Goal: Task Accomplishment & Management: Manage account settings

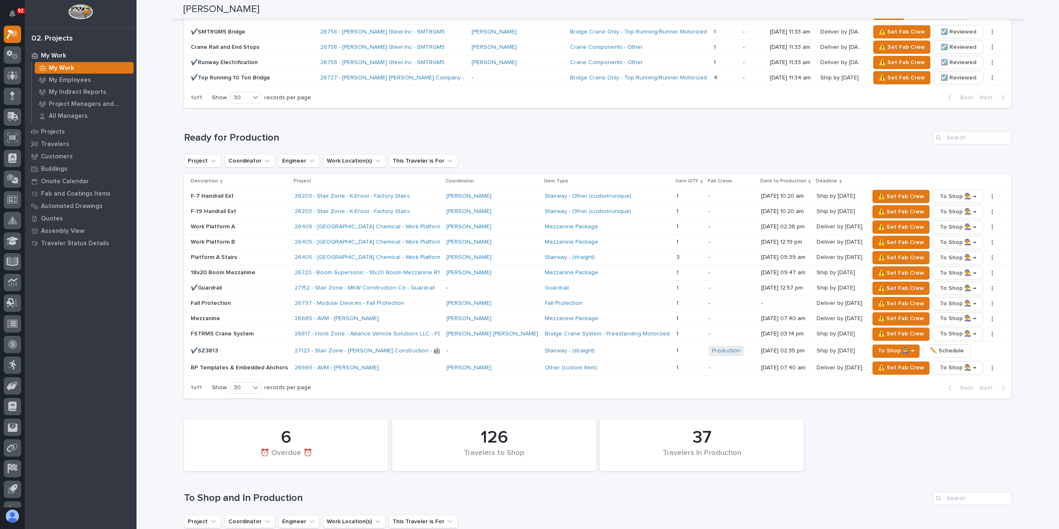
scroll to position [895, 0]
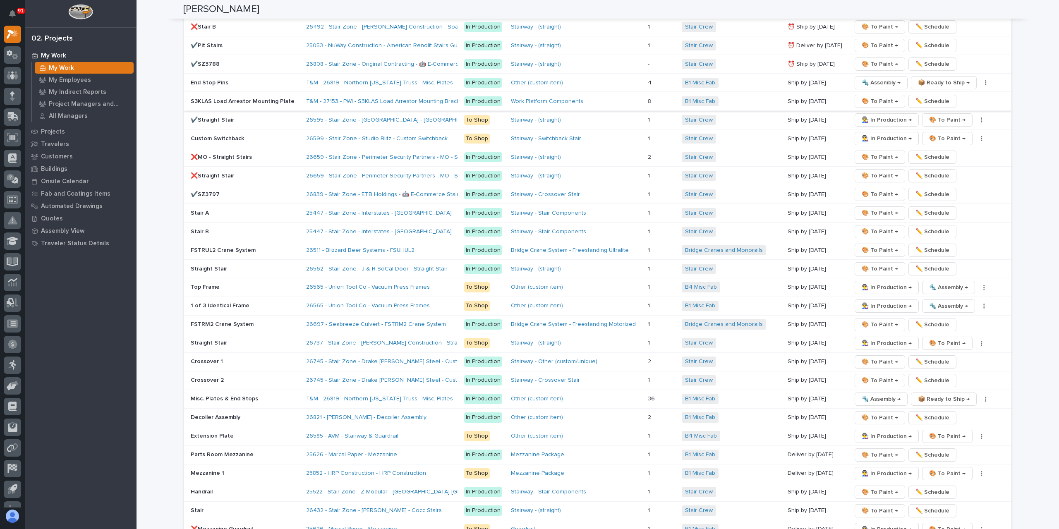
scroll to position [1407, 0]
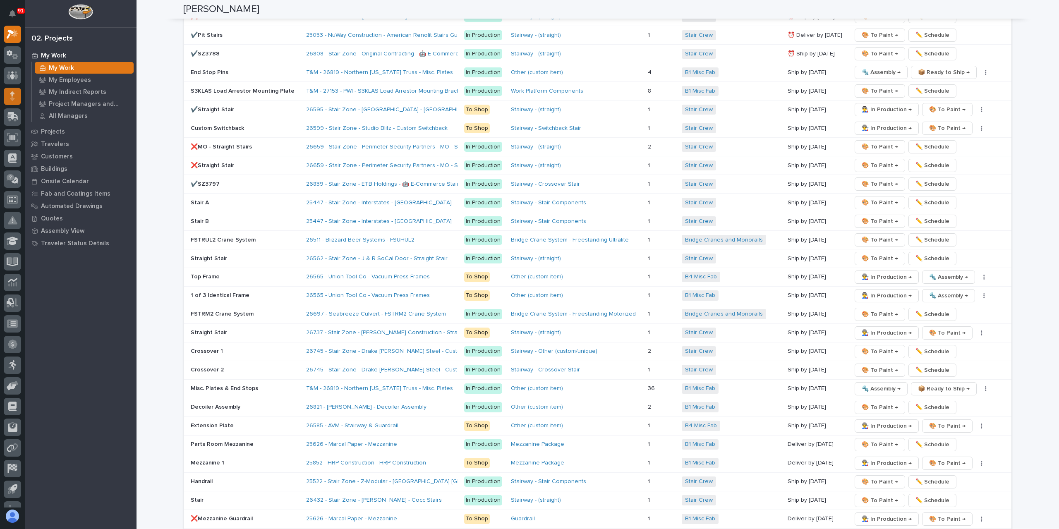
click at [9, 99] on div at bounding box center [12, 96] width 17 height 17
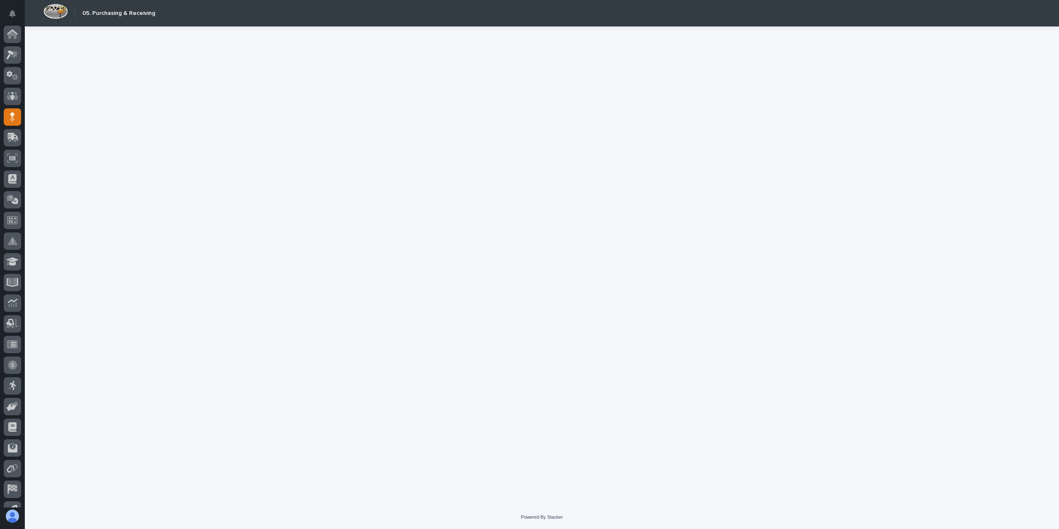
scroll to position [35, 0]
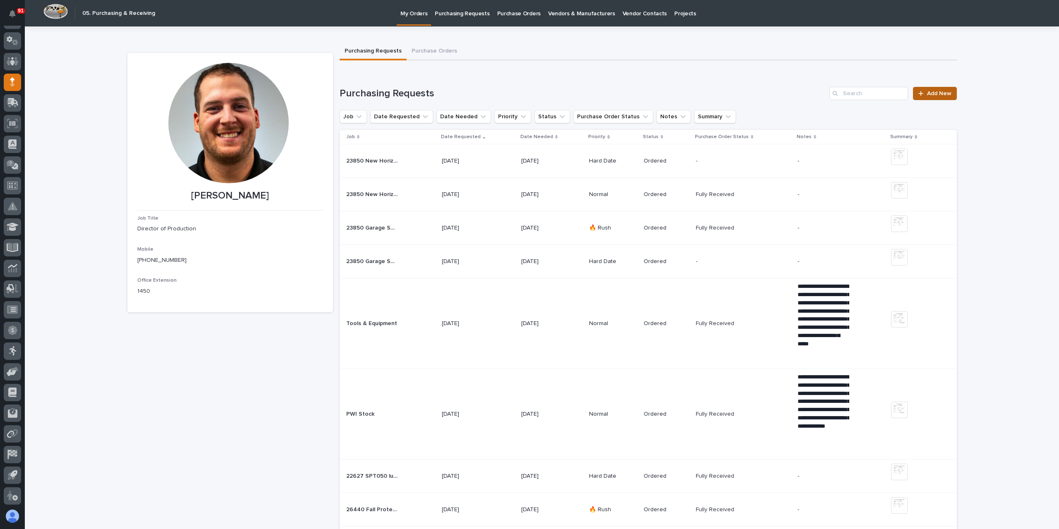
click at [935, 87] on link "Add New" at bounding box center [934, 93] width 43 height 13
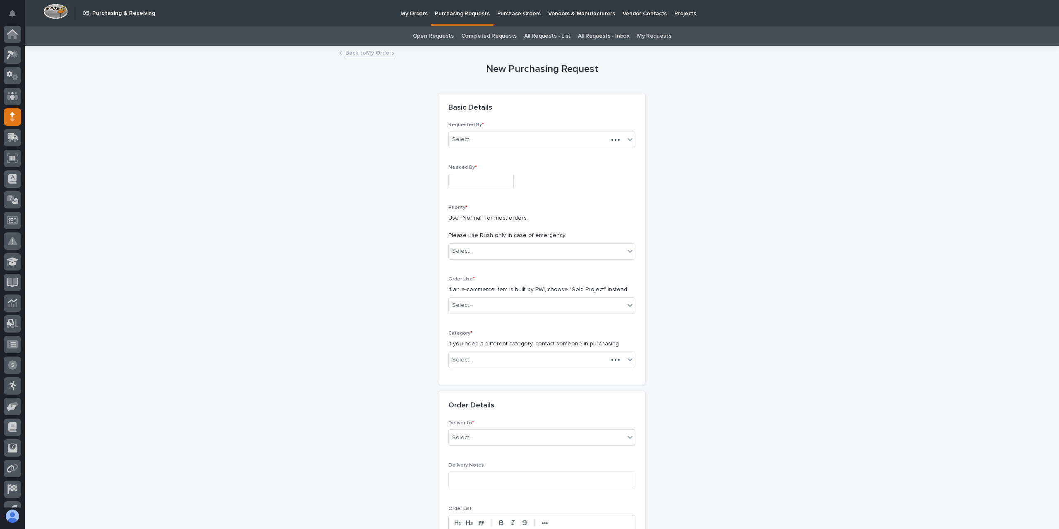
scroll to position [35, 0]
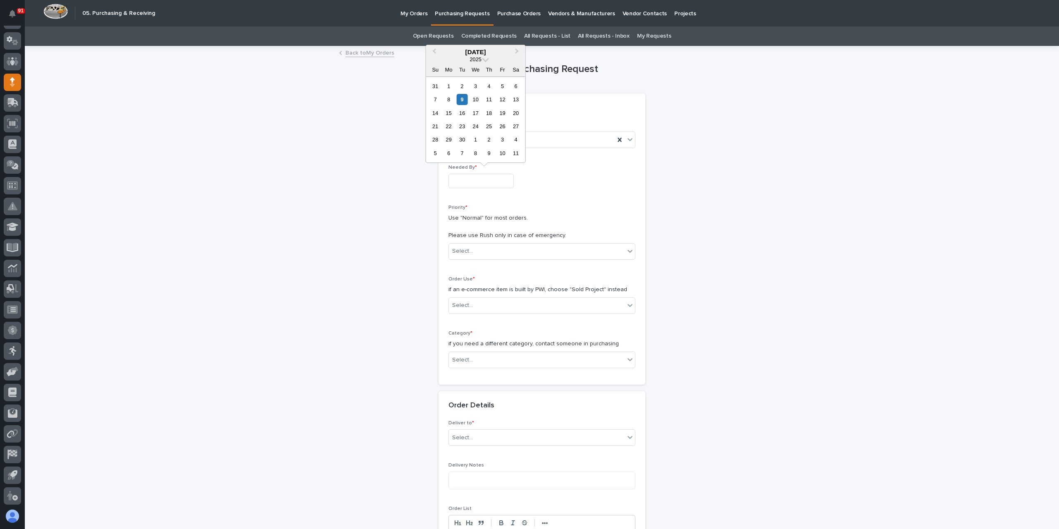
click at [474, 174] on input "text" at bounding box center [481, 181] width 65 height 14
click at [501, 110] on div "19" at bounding box center [502, 113] width 11 height 11
type input "**********"
click at [484, 245] on div "Select..." at bounding box center [537, 252] width 176 height 14
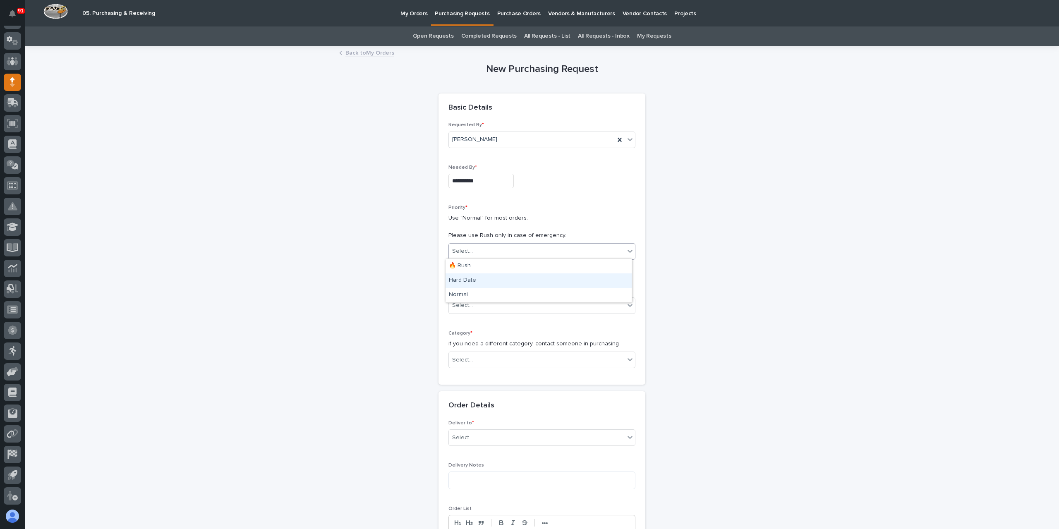
drag, startPoint x: 494, startPoint y: 288, endPoint x: 483, endPoint y: 283, distance: 12.4
click at [483, 283] on div "Hard Date" at bounding box center [539, 281] width 186 height 14
click at [474, 303] on input "text" at bounding box center [474, 305] width 1 height 7
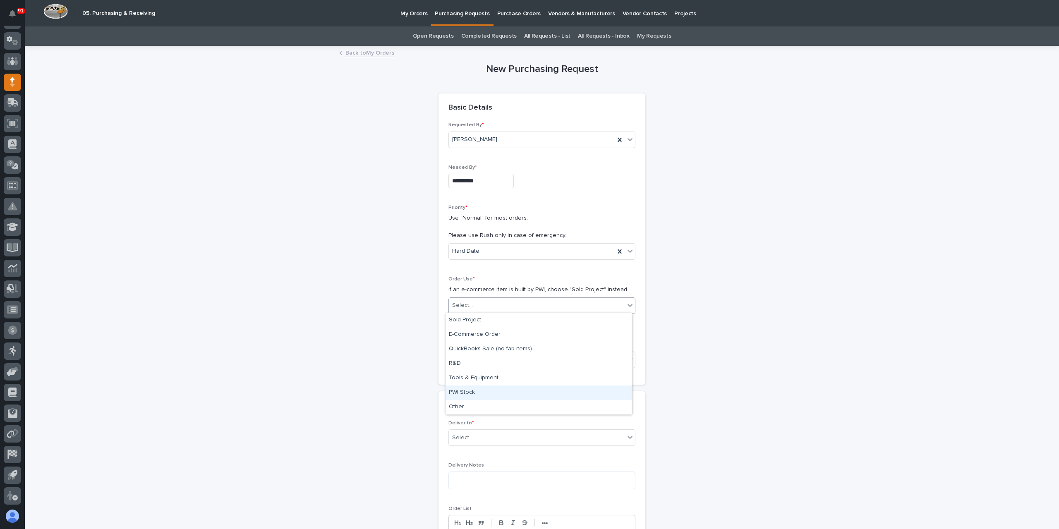
click at [470, 396] on div "PWI Stock" at bounding box center [539, 393] width 186 height 14
click at [468, 366] on body "**********" at bounding box center [529, 264] width 1059 height 529
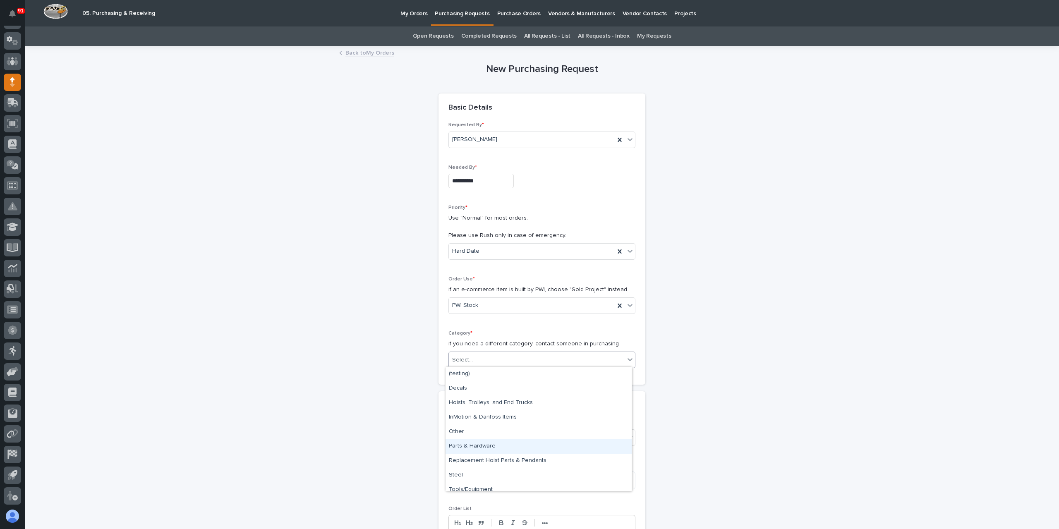
click at [486, 446] on div "Parts & Hardware" at bounding box center [539, 447] width 186 height 14
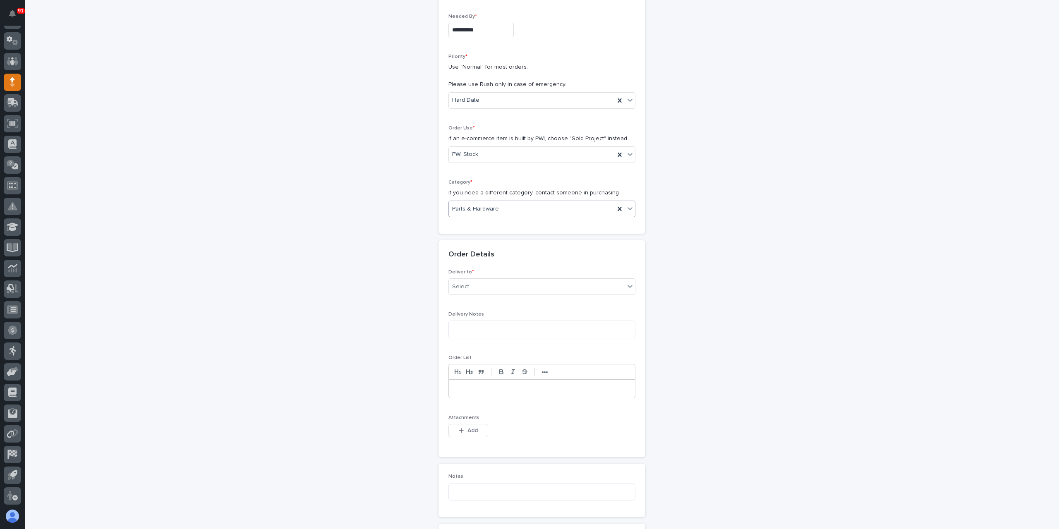
scroll to position [166, 0]
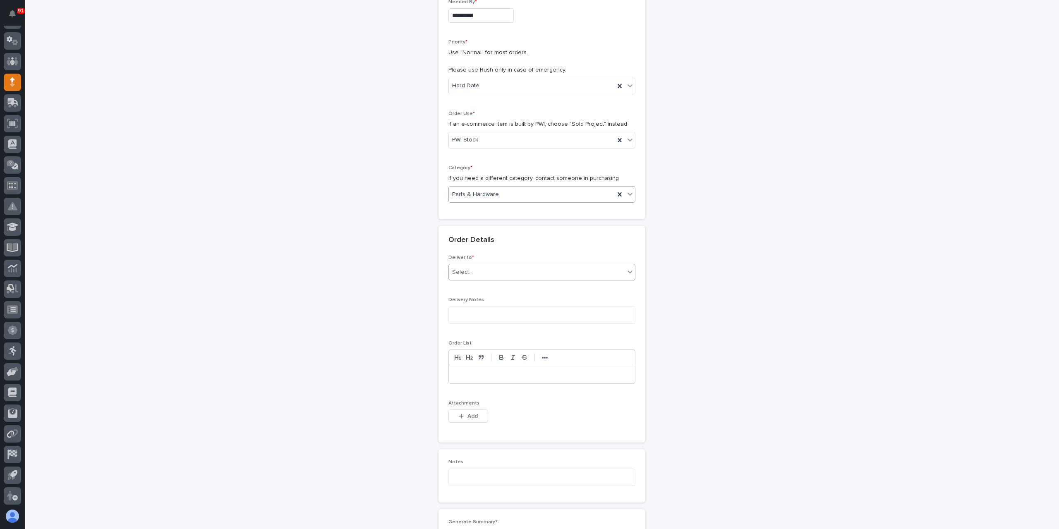
click at [459, 264] on div "Select..." at bounding box center [542, 272] width 187 height 17
click at [470, 283] on div "PWI" at bounding box center [539, 286] width 186 height 14
click at [470, 416] on span "Add" at bounding box center [473, 416] width 10 height 7
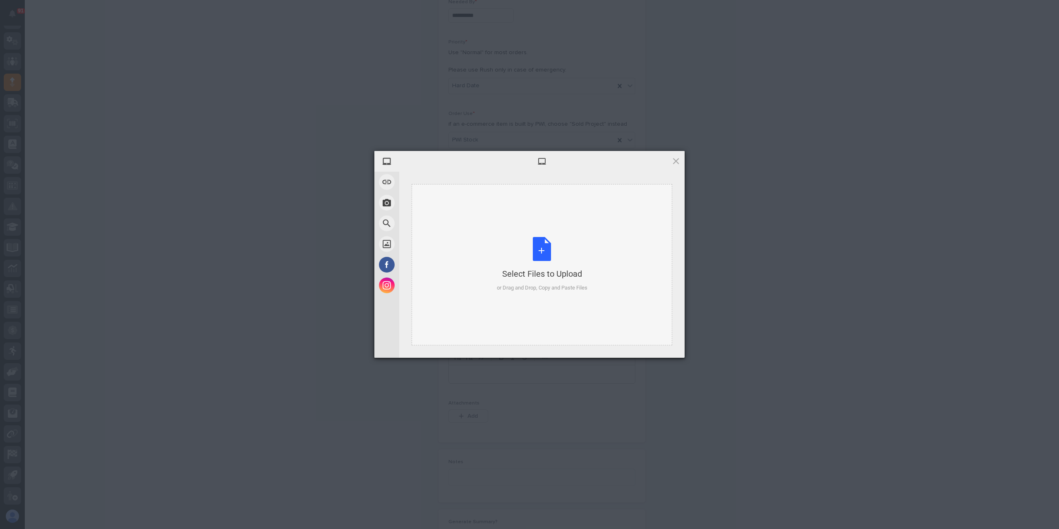
click at [472, 282] on div "Select Files to Upload or Drag and Drop, Copy and Paste Files" at bounding box center [542, 264] width 261 height 161
click at [615, 346] on span "Upload more" at bounding box center [610, 347] width 55 height 16
click at [497, 271] on div "Select Files to Upload" at bounding box center [542, 274] width 91 height 12
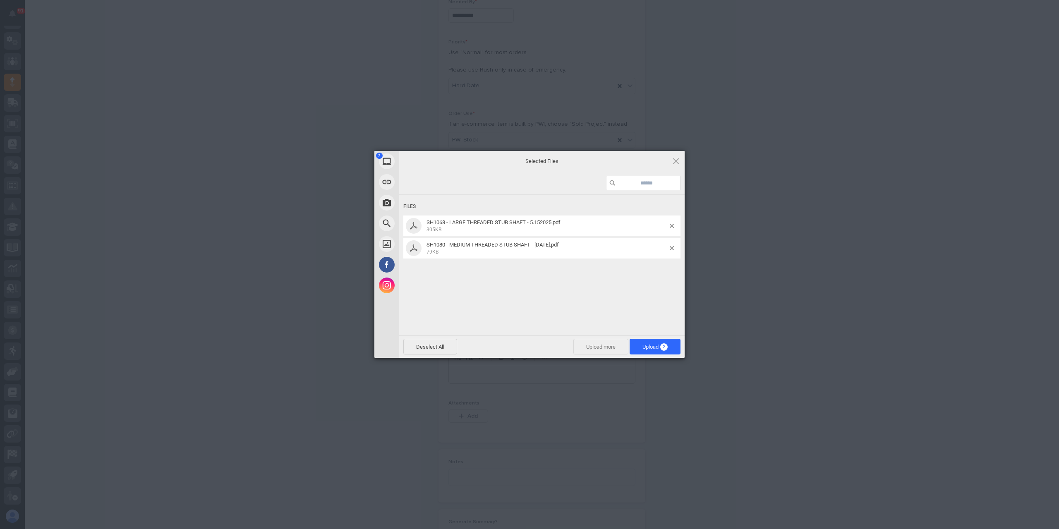
click at [590, 343] on span "Upload more" at bounding box center [601, 347] width 55 height 16
click at [542, 286] on div "or Drag and Drop, Copy and Paste Files" at bounding box center [542, 288] width 91 height 8
click at [640, 346] on span "Upload 3" at bounding box center [655, 347] width 51 height 16
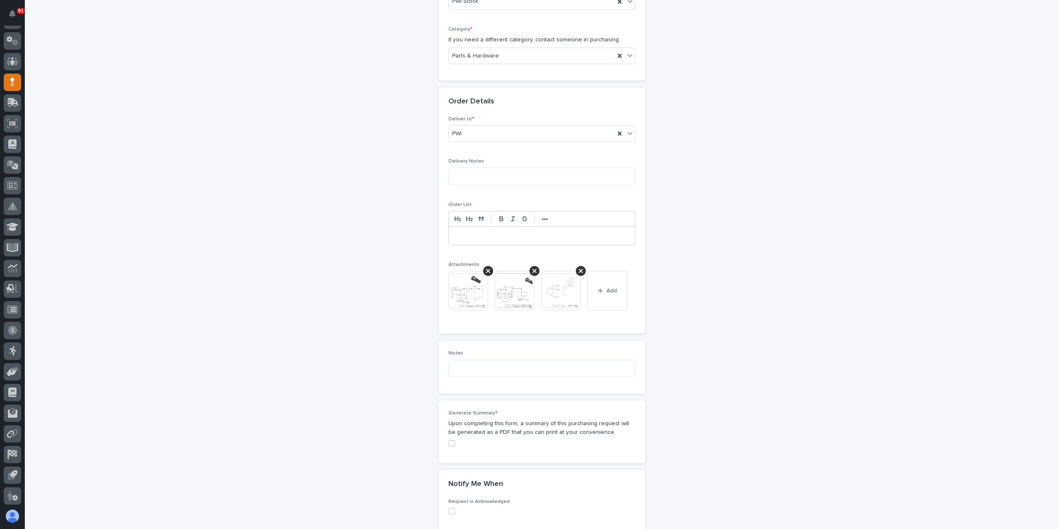
scroll to position [305, 0]
click at [455, 233] on p at bounding box center [542, 235] width 174 height 8
click at [492, 360] on textarea at bounding box center [542, 368] width 187 height 17
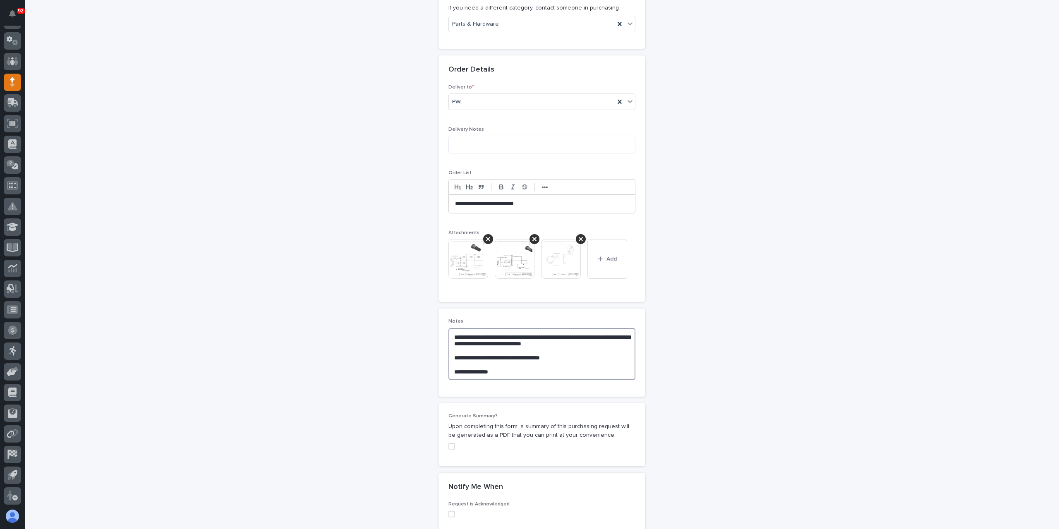
scroll to position [488, 0]
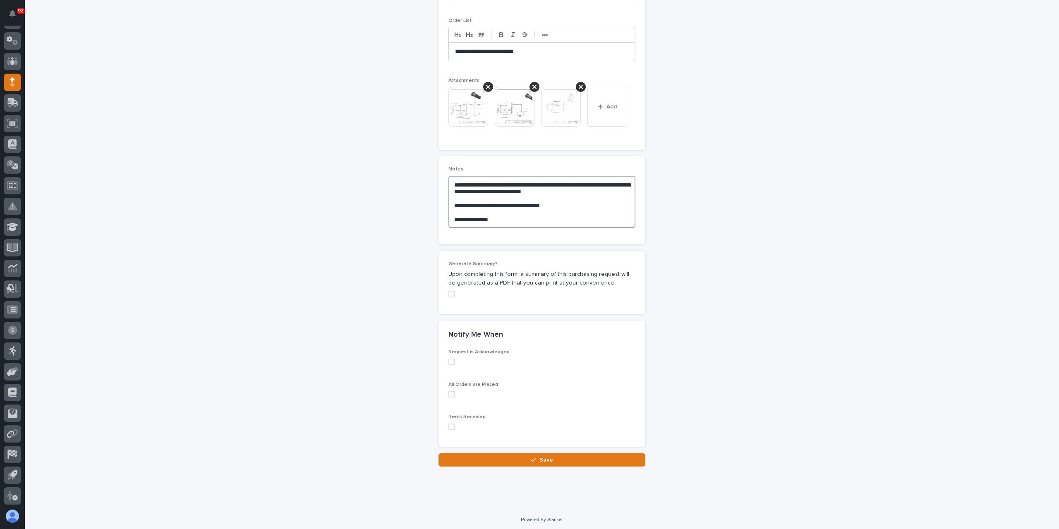
type textarea "**********"
click at [457, 361] on label at bounding box center [542, 362] width 187 height 7
click at [450, 394] on span at bounding box center [452, 394] width 7 height 7
click at [481, 462] on button "Save" at bounding box center [542, 460] width 207 height 13
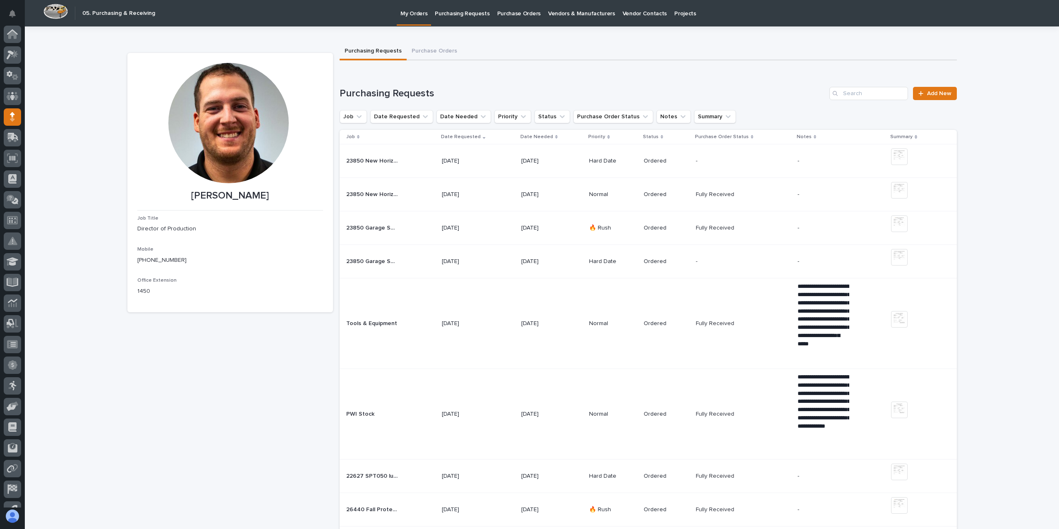
scroll to position [35, 0]
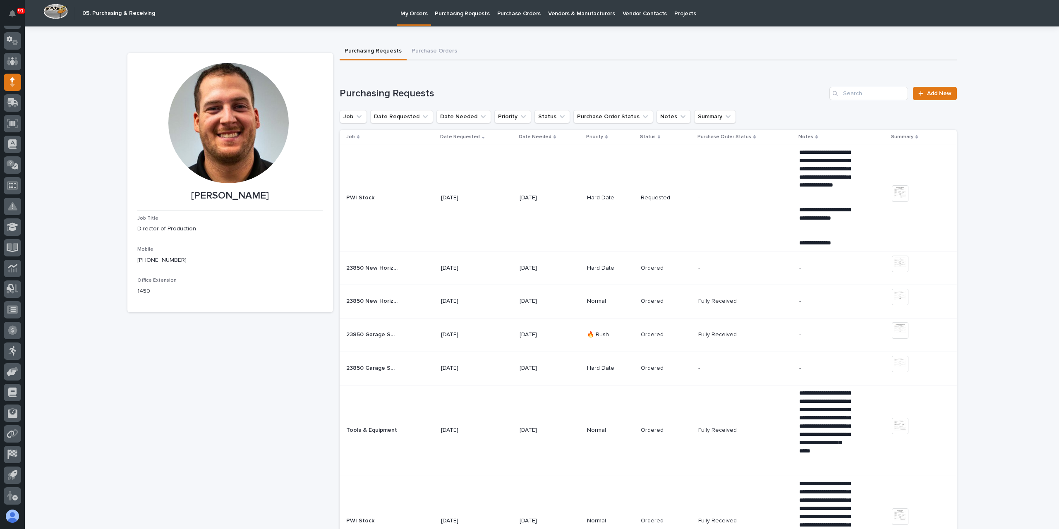
click at [449, 24] on link "Purchasing Requests" at bounding box center [462, 13] width 62 height 26
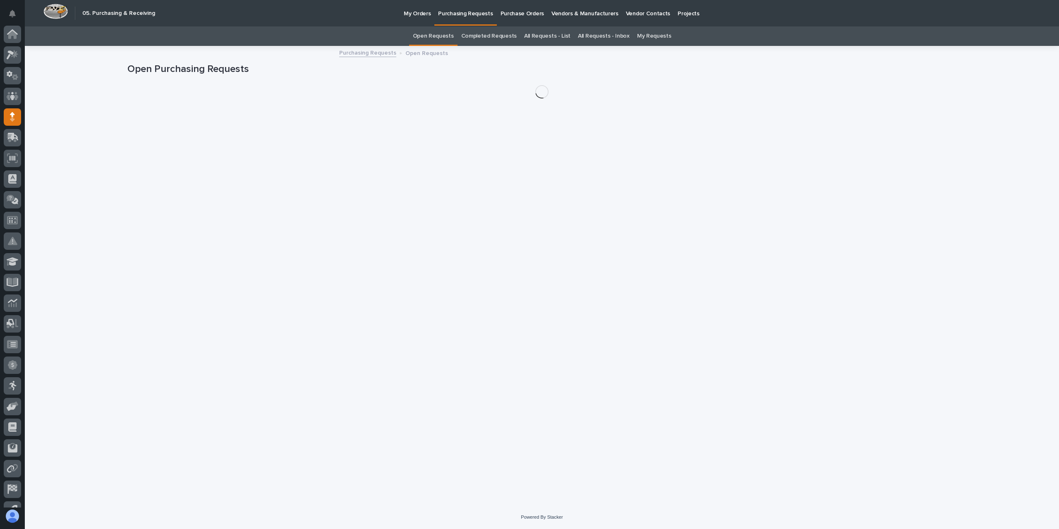
scroll to position [35, 0]
click at [541, 44] on link "All Requests - List" at bounding box center [547, 35] width 46 height 19
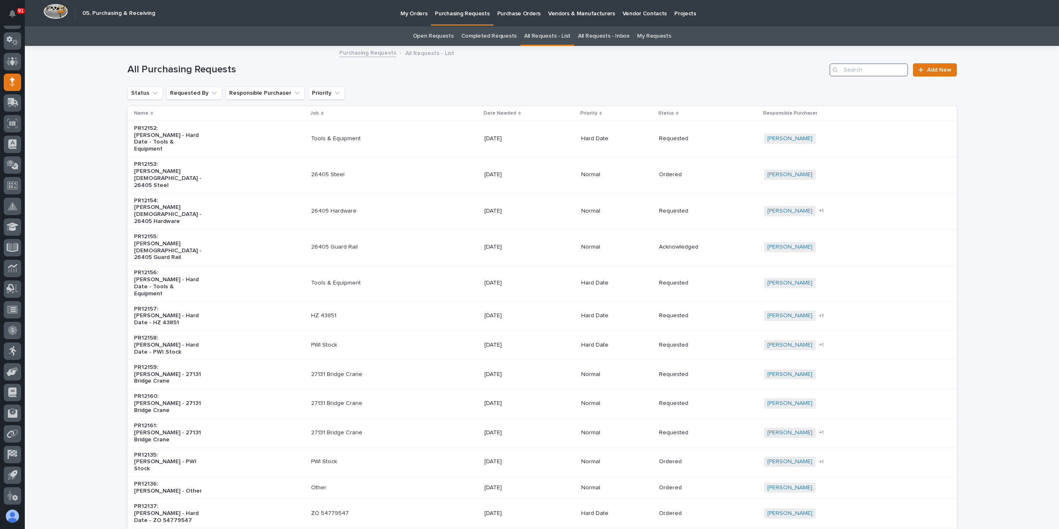
click at [854, 70] on input "Search" at bounding box center [869, 69] width 79 height 13
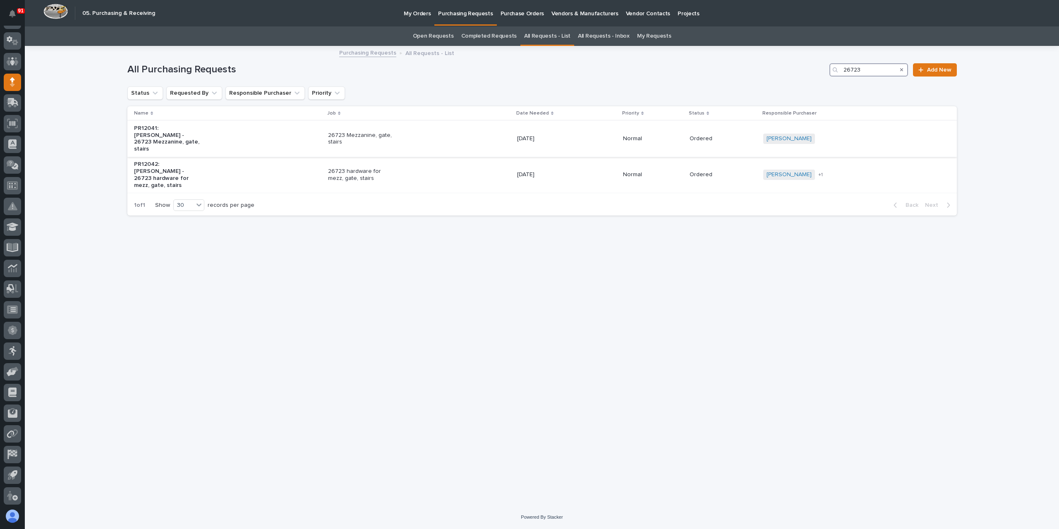
type input "26723"
click at [358, 138] on p "26723 Mezzanine, gate, stairs" at bounding box center [362, 139] width 69 height 14
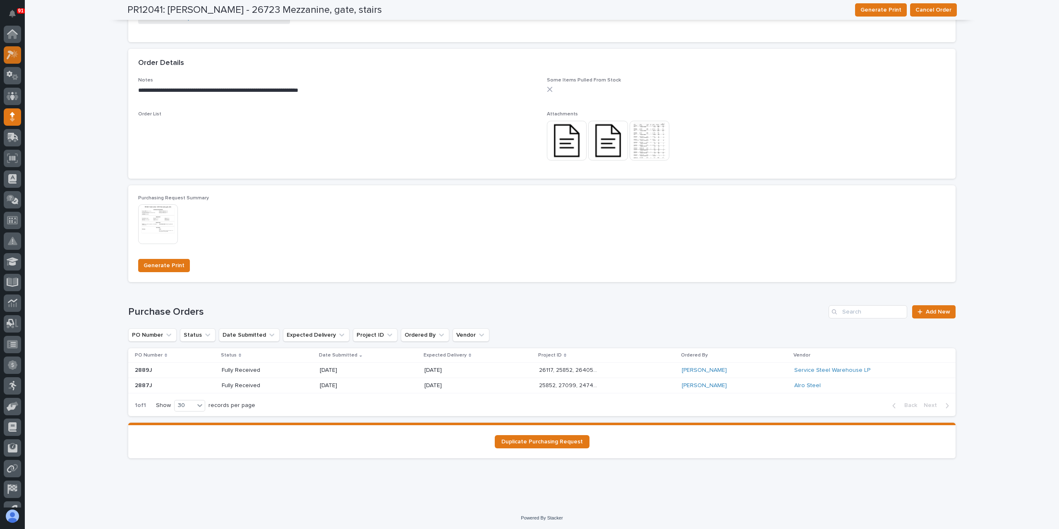
click at [16, 60] on div at bounding box center [12, 54] width 17 height 17
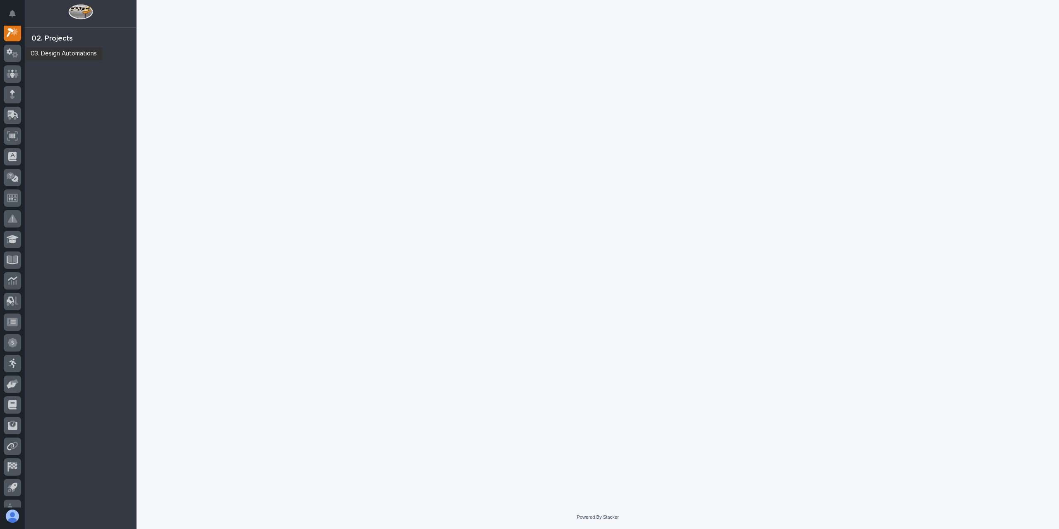
scroll to position [21, 0]
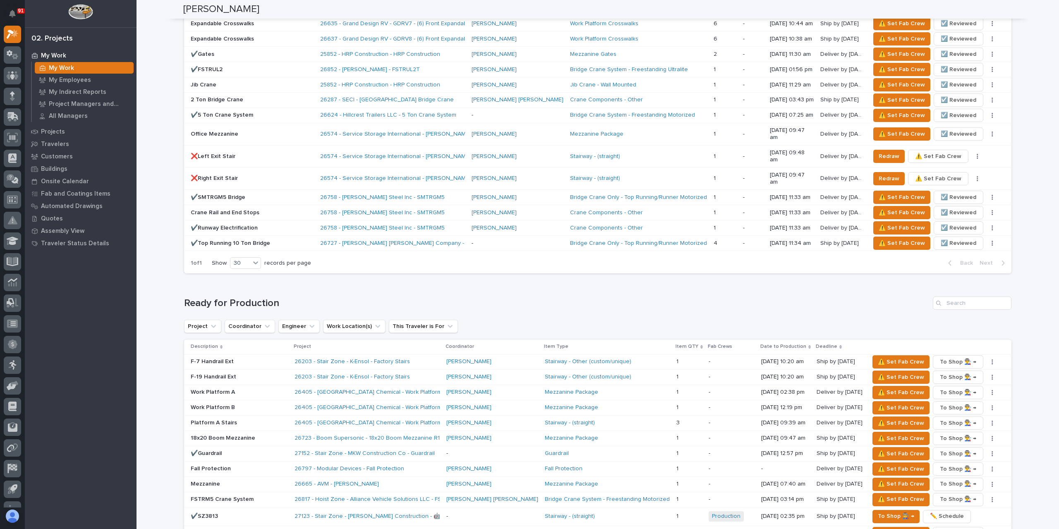
scroll to position [786, 0]
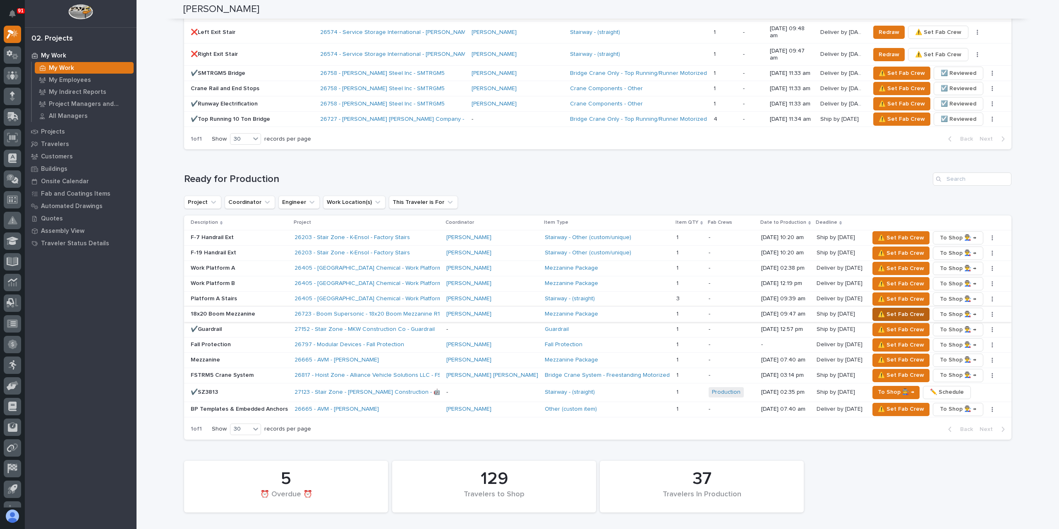
click at [878, 310] on span "⚠️ Set Fab Crew" at bounding box center [901, 315] width 46 height 10
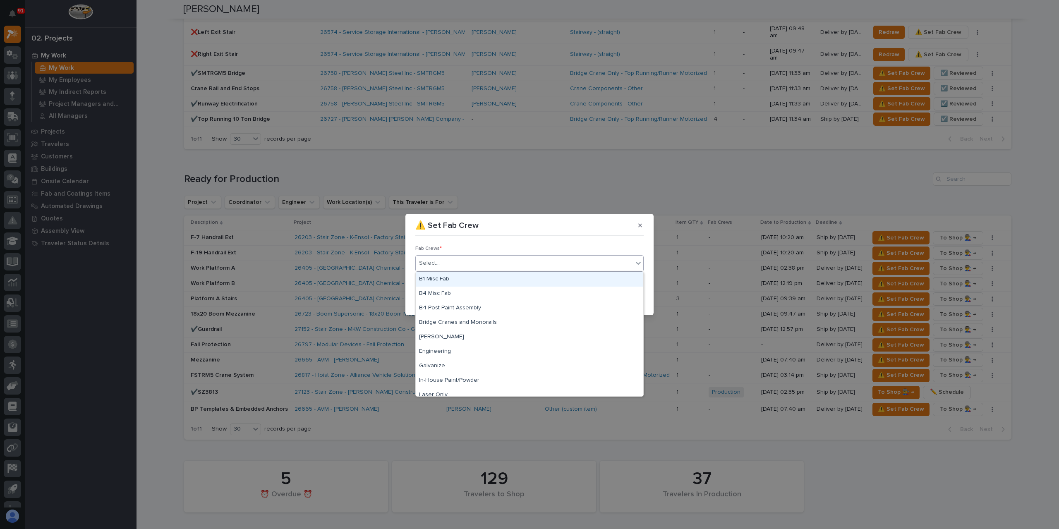
click at [449, 270] on div "Select..." at bounding box center [524, 264] width 217 height 14
click at [449, 282] on div "B1 Misc Fab" at bounding box center [530, 279] width 228 height 14
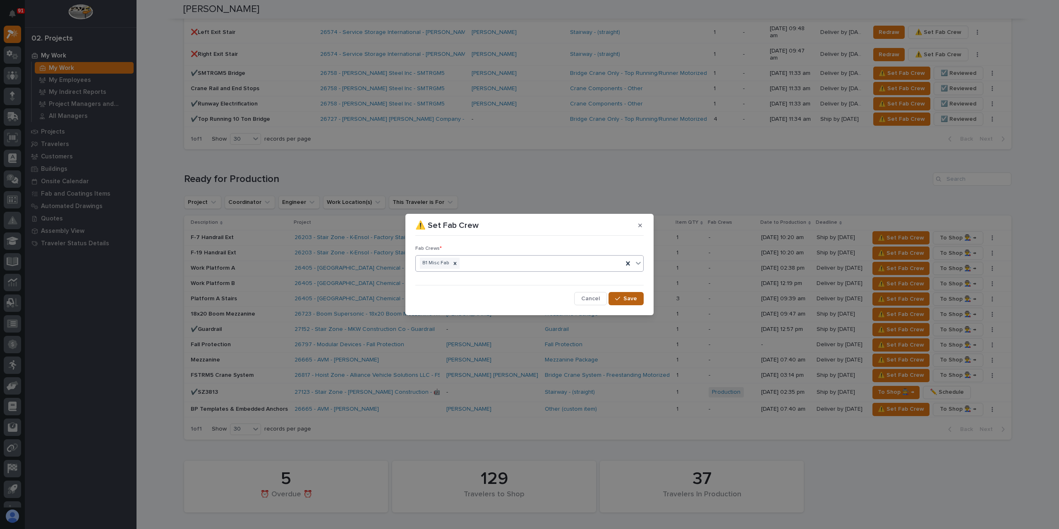
click at [611, 295] on button "Save" at bounding box center [626, 298] width 35 height 13
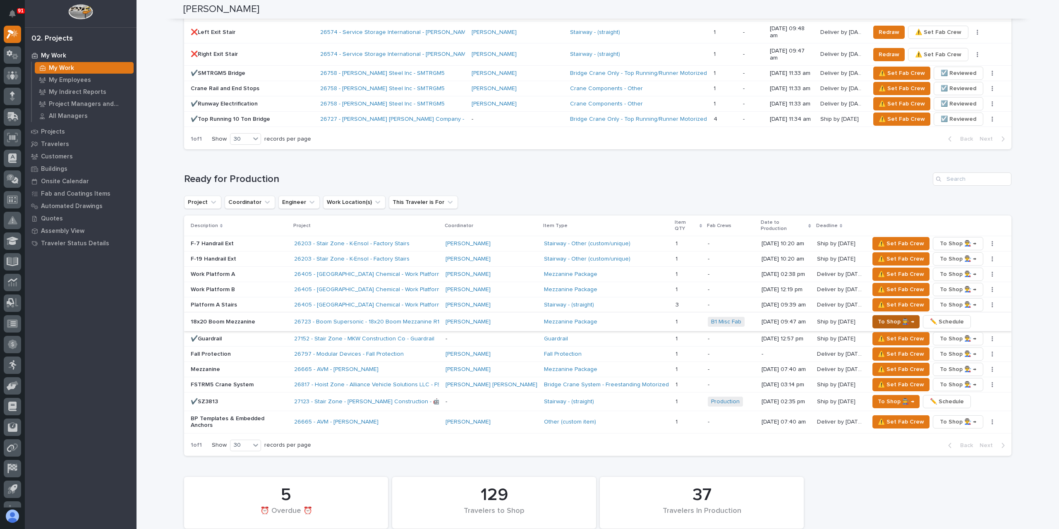
click at [878, 317] on span "To Shop 👨‍🏭 →" at bounding box center [896, 322] width 36 height 10
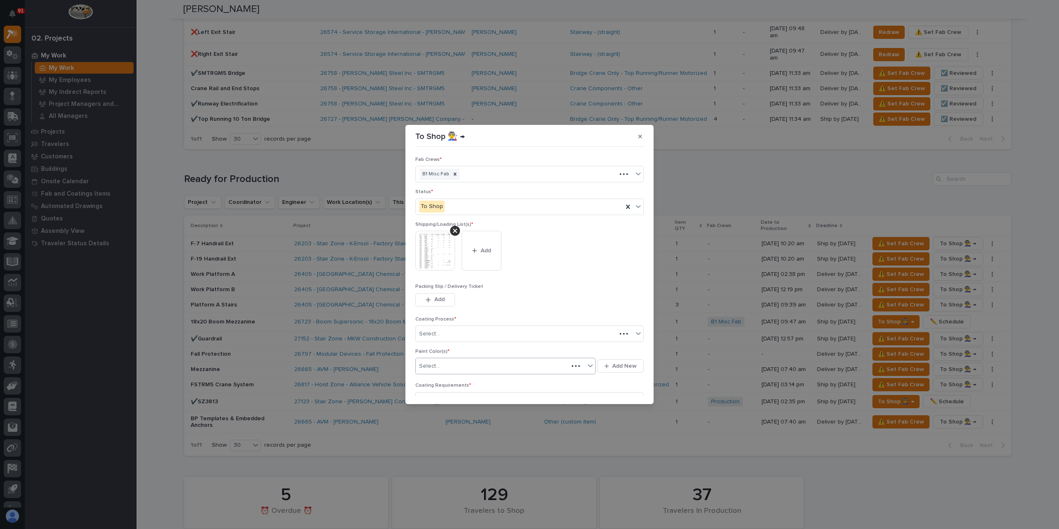
click at [455, 367] on div "Select..." at bounding box center [492, 367] width 153 height 14
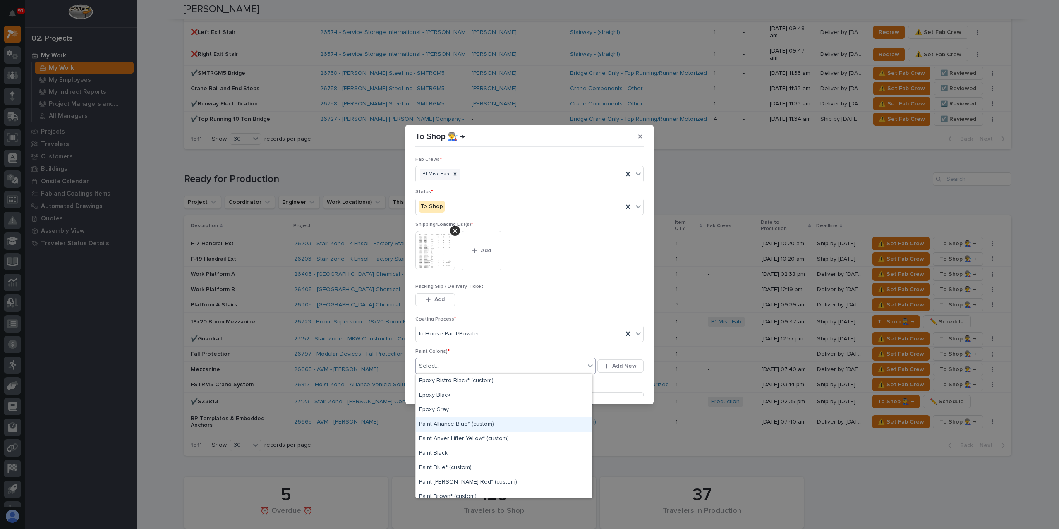
scroll to position [207, 0]
click at [444, 435] on div "Paint Yellow" at bounding box center [504, 435] width 176 height 14
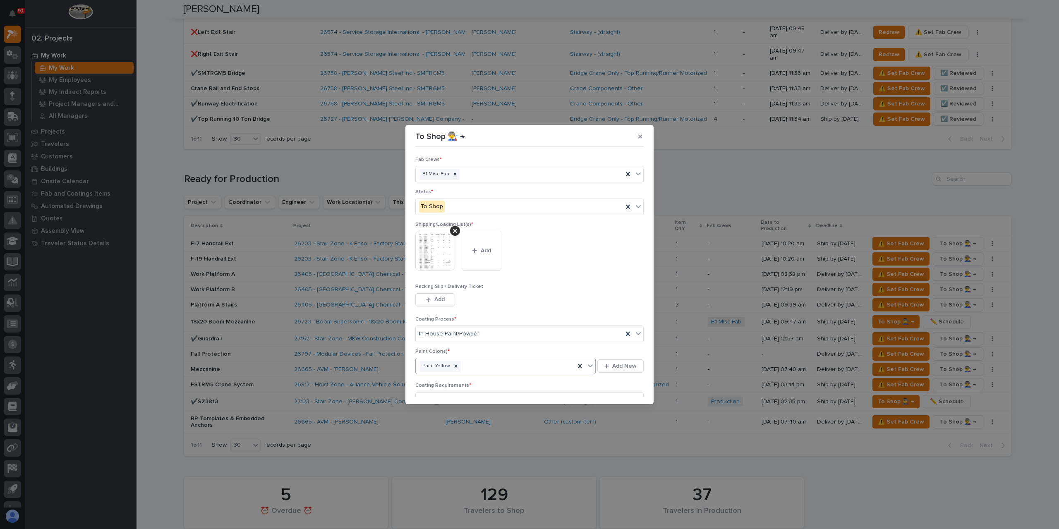
click at [475, 365] on div "Paint Yellow" at bounding box center [495, 366] width 159 height 14
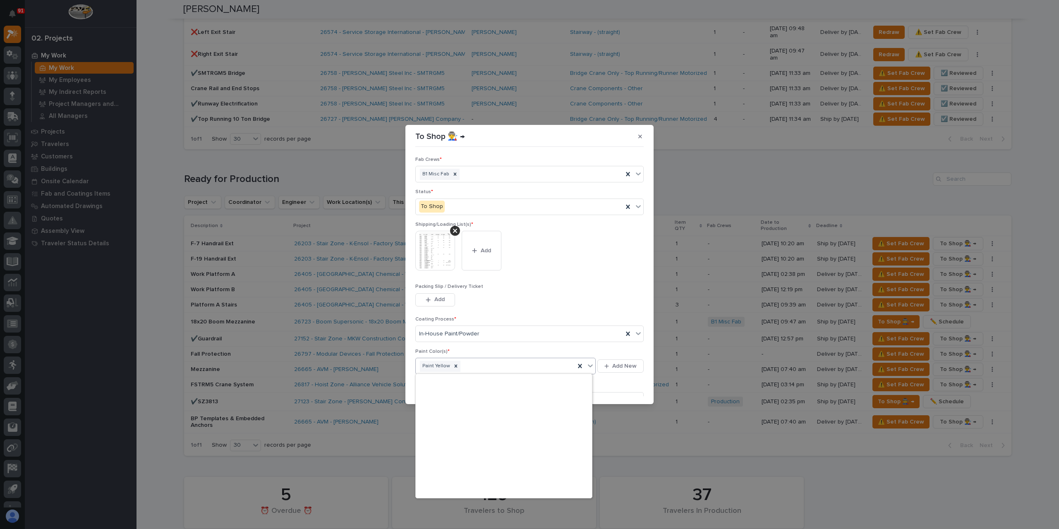
click at [456, 436] on div "Epoxy Bistro Black* (custom) Epoxy Black Epoxy Gray Paint Alliance Blue* (custo…" at bounding box center [504, 436] width 176 height 124
click at [454, 436] on div "Prime Gray" at bounding box center [504, 435] width 176 height 14
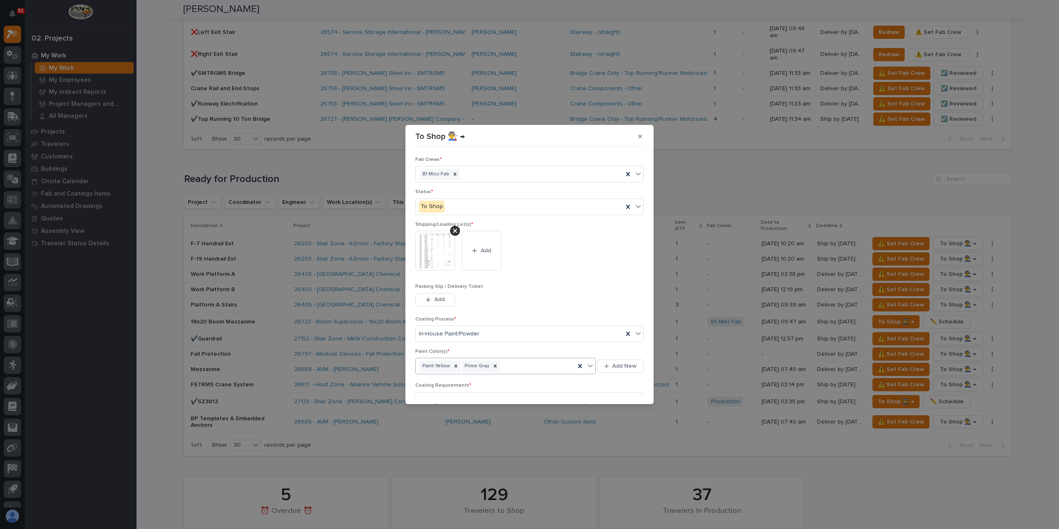
scroll to position [42, 0]
click at [617, 391] on div "button" at bounding box center [619, 394] width 8 height 6
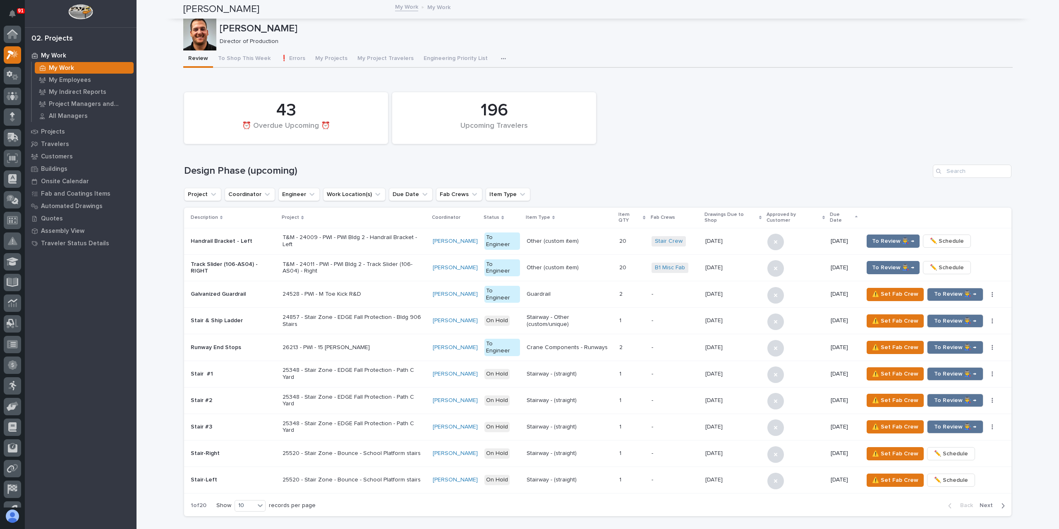
scroll to position [21, 0]
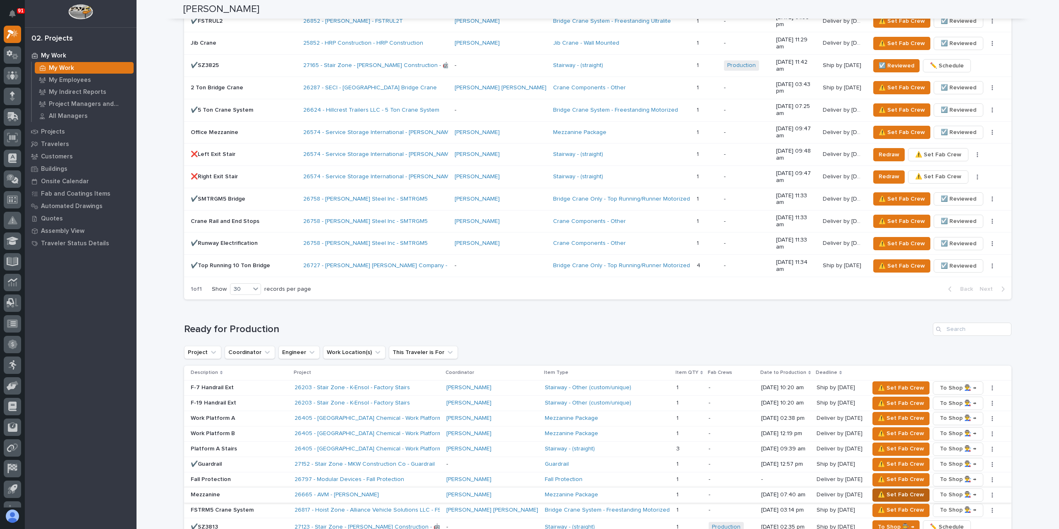
click at [878, 490] on span "⚠️ Set Fab Crew" at bounding box center [901, 495] width 46 height 10
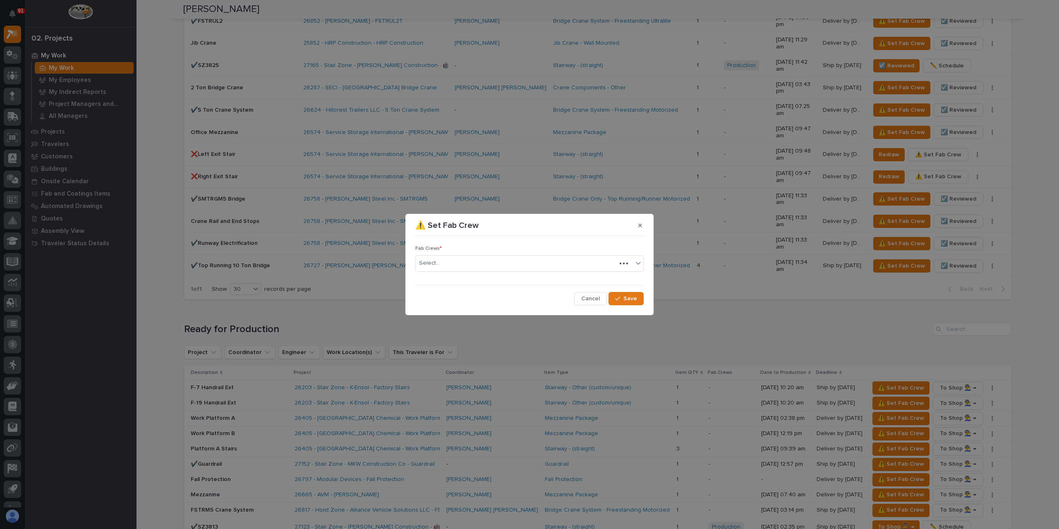
click at [473, 277] on div "Fab Crews * Select..." at bounding box center [530, 262] width 228 height 32
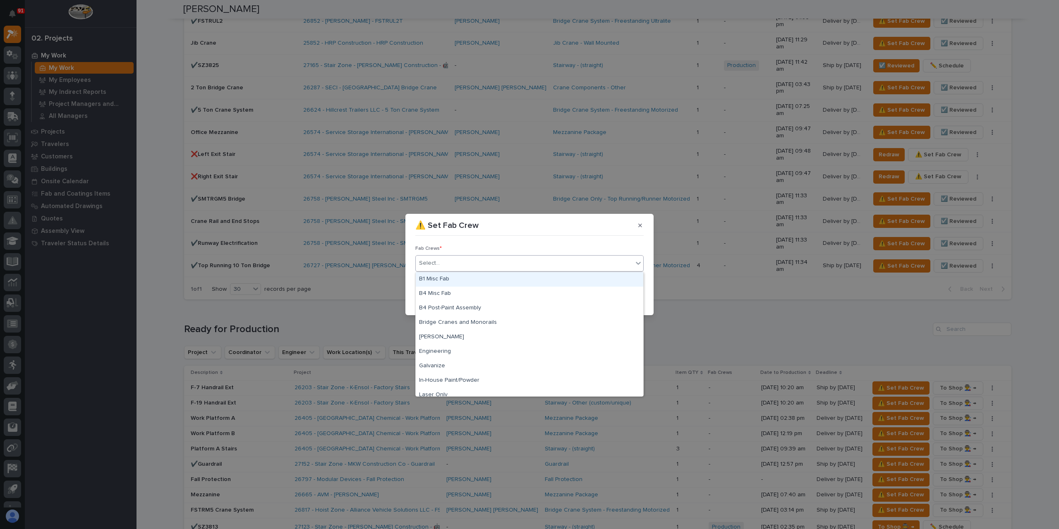
click at [473, 268] on div "Select..." at bounding box center [524, 264] width 217 height 14
click at [465, 279] on div "B1 Misc Fab" at bounding box center [530, 279] width 228 height 14
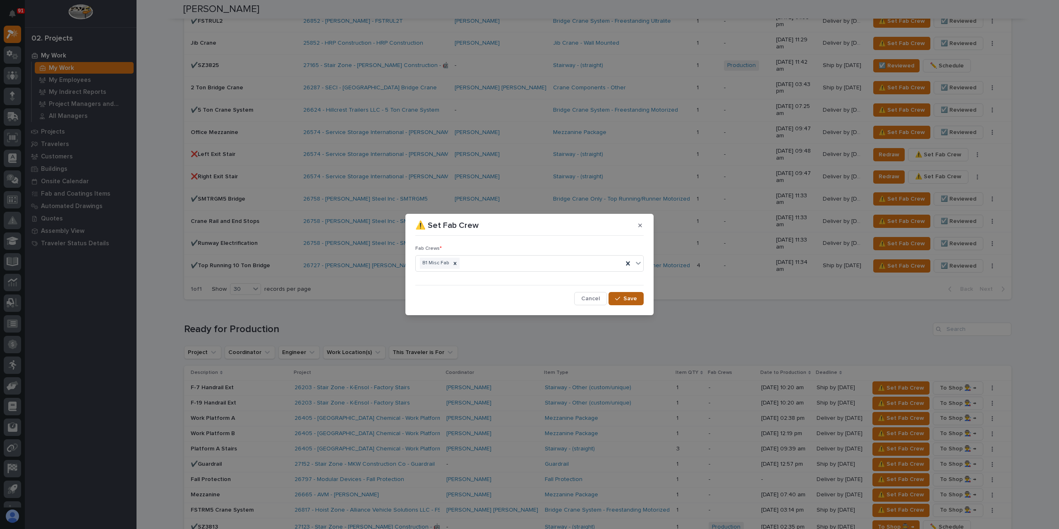
click at [615, 297] on button "Save" at bounding box center [626, 298] width 35 height 13
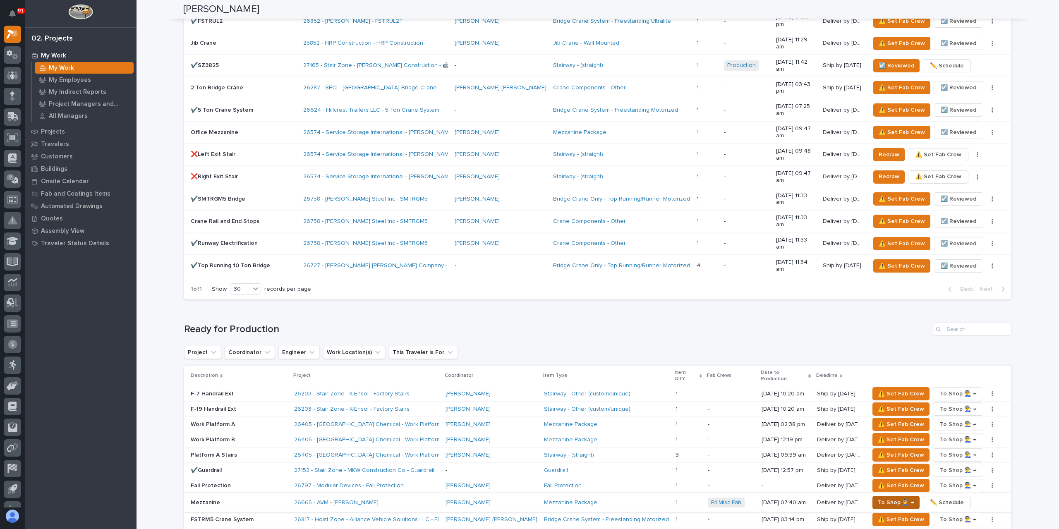
click at [878, 498] on span "To Shop 👨‍🏭 →" at bounding box center [896, 503] width 36 height 10
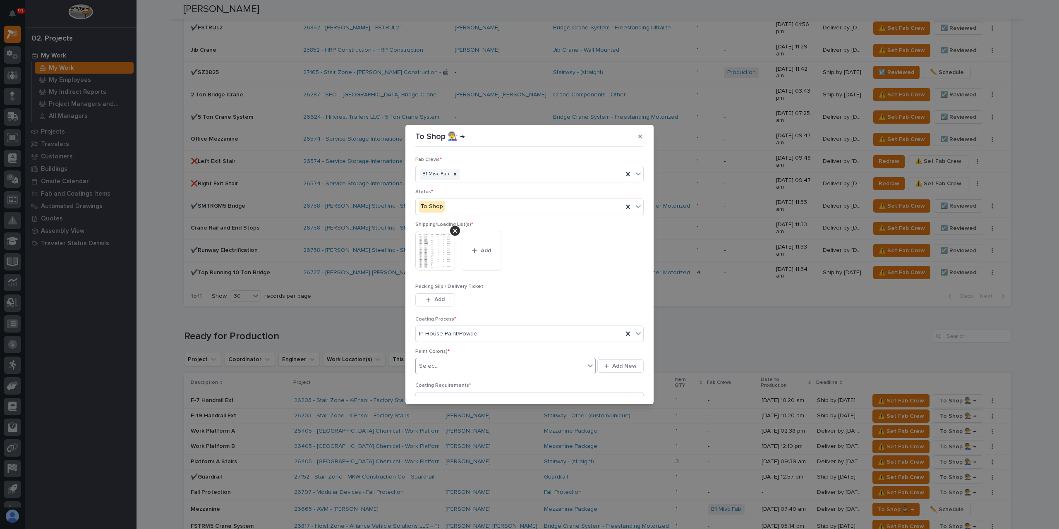
click at [452, 366] on div "Select..." at bounding box center [500, 367] width 169 height 14
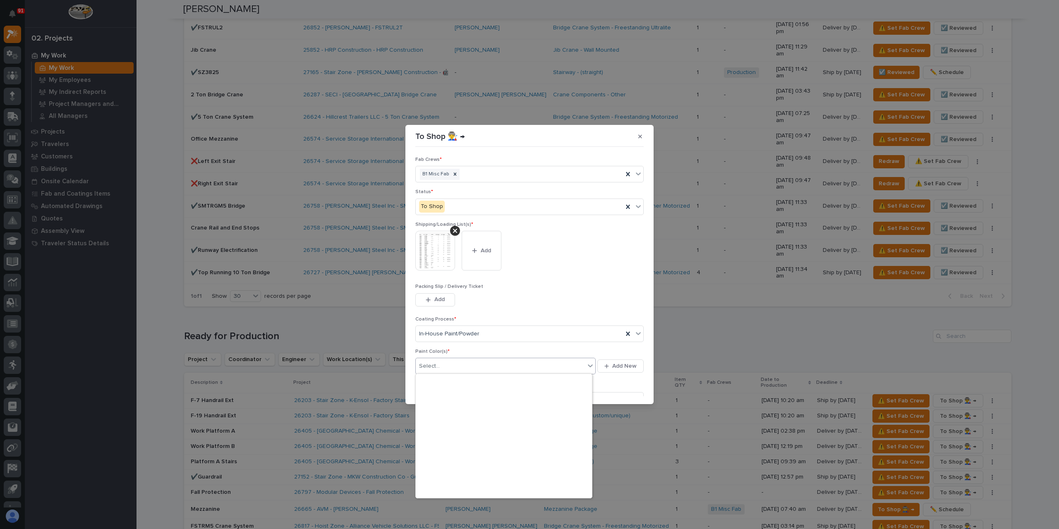
scroll to position [223, 0]
click at [446, 432] on div "Prime Gray" at bounding box center [504, 433] width 176 height 14
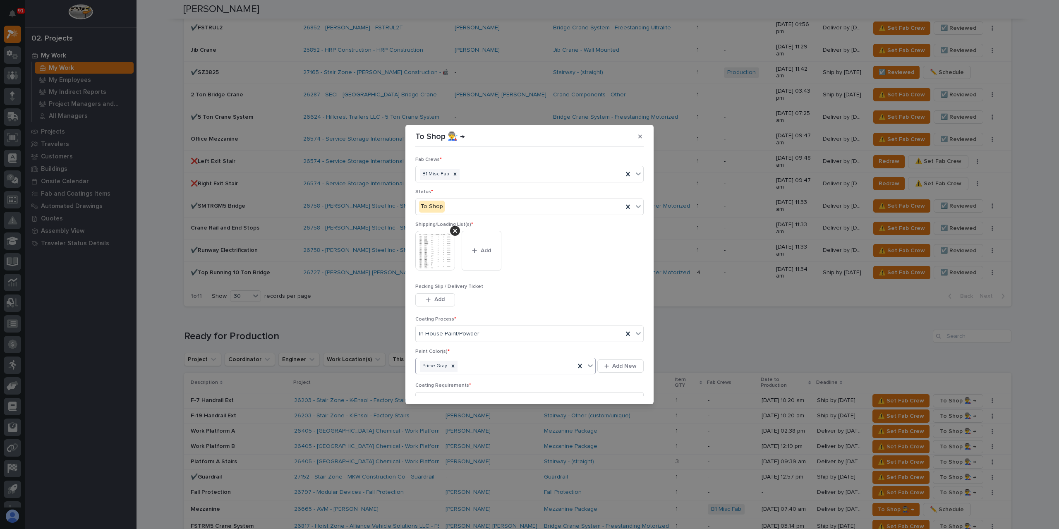
scroll to position [44, 0]
click at [616, 389] on icon "button" at bounding box center [617, 392] width 5 height 6
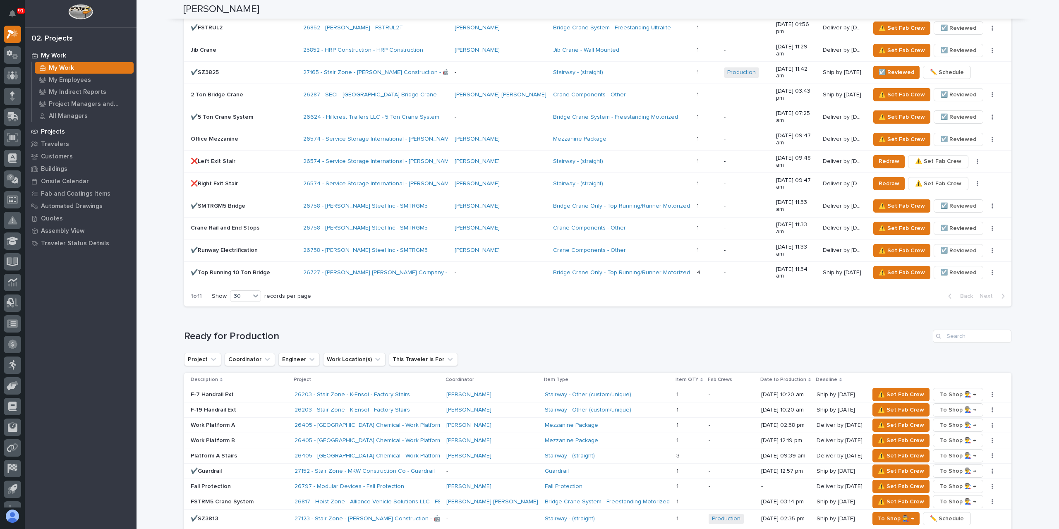
click at [48, 128] on p "Projects" at bounding box center [53, 131] width 24 height 7
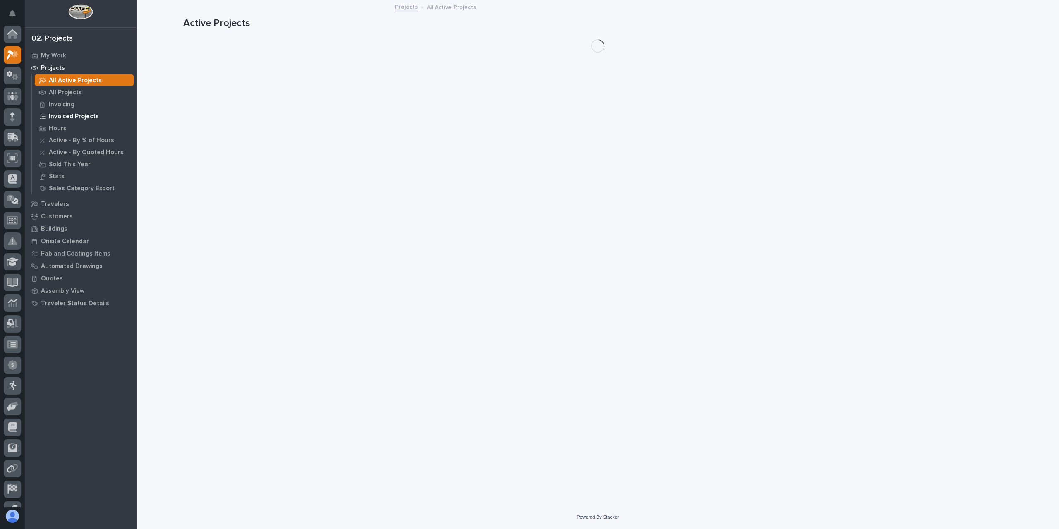
scroll to position [21, 0]
click at [61, 89] on p "All Projects" at bounding box center [65, 92] width 33 height 7
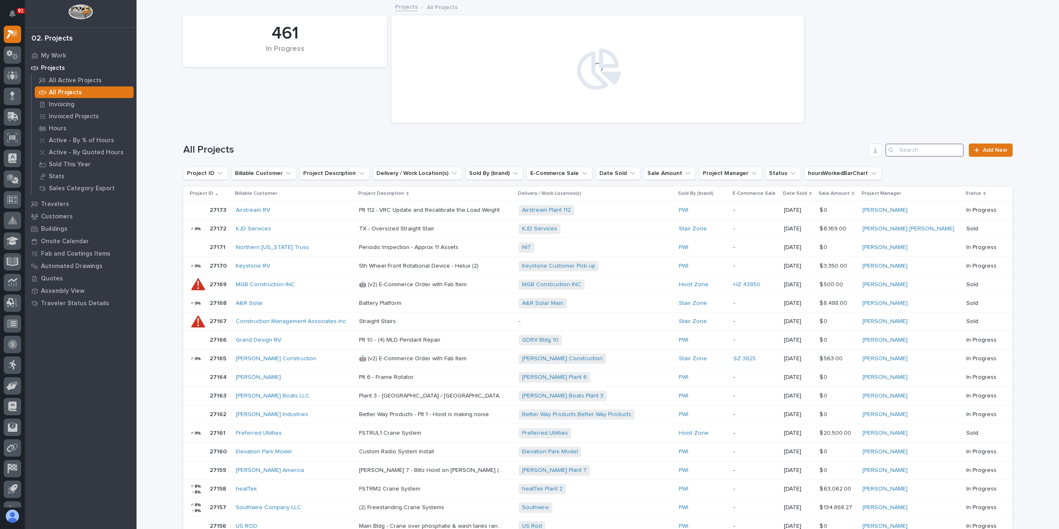
click at [930, 145] on input "Search" at bounding box center [925, 150] width 79 height 13
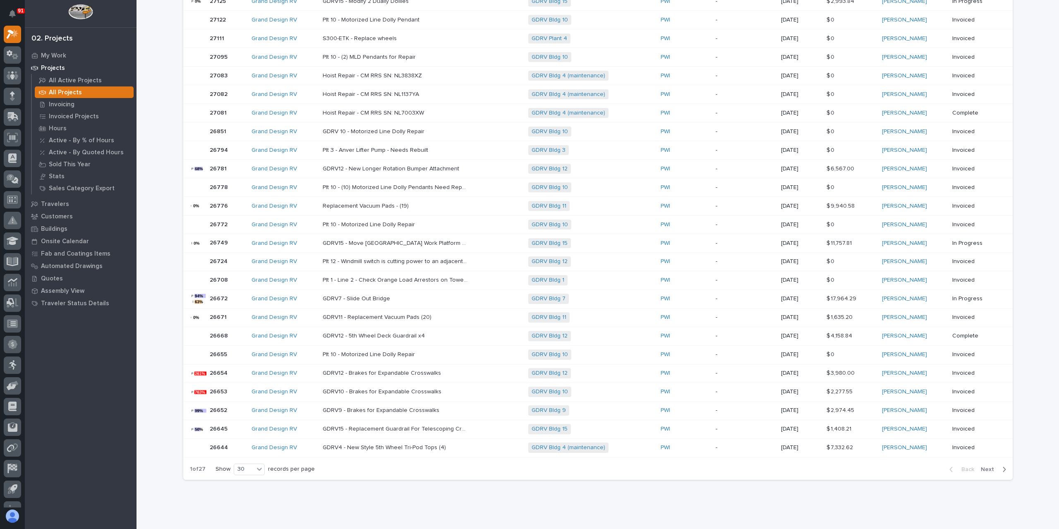
scroll to position [320, 0]
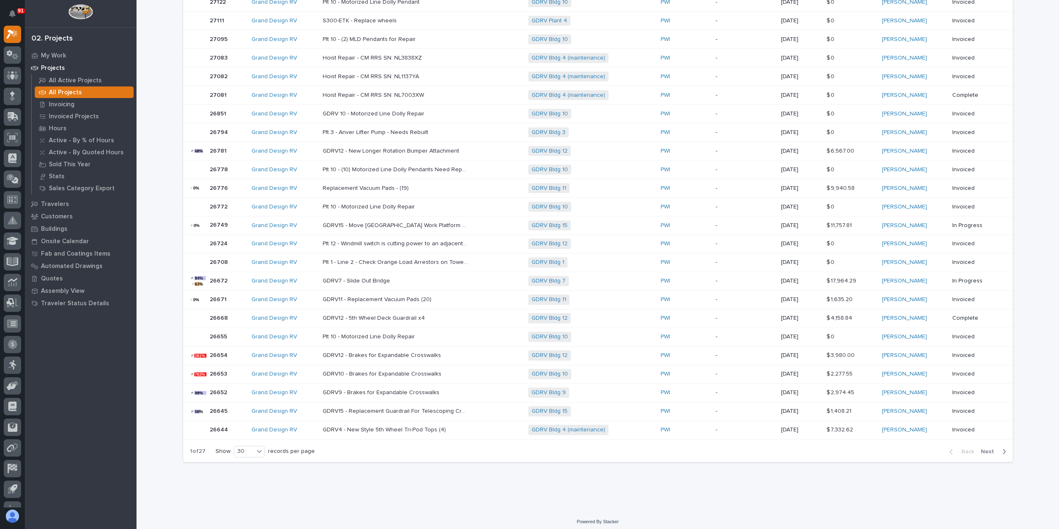
type input "grand design"
click at [992, 449] on span "Next" at bounding box center [990, 451] width 18 height 7
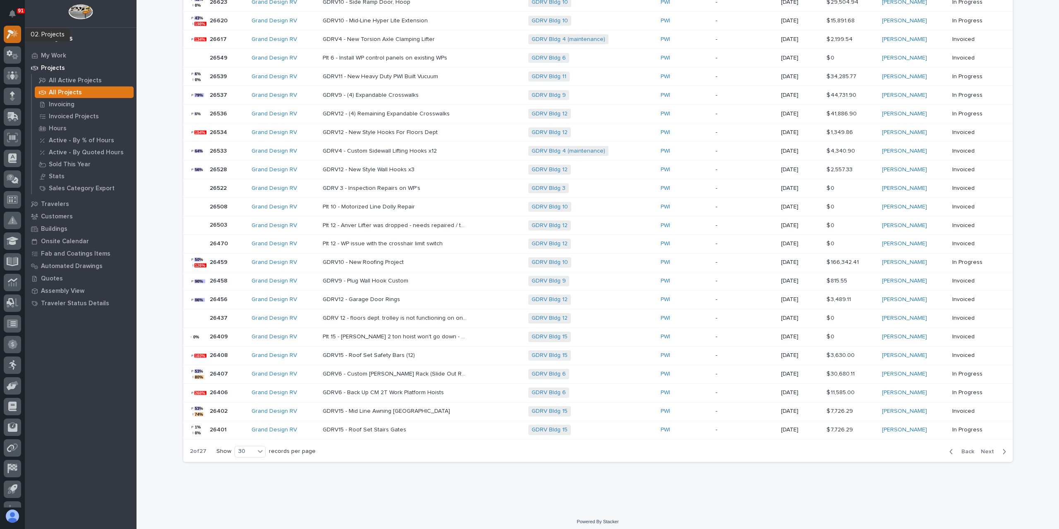
click at [14, 39] on div at bounding box center [12, 34] width 17 height 17
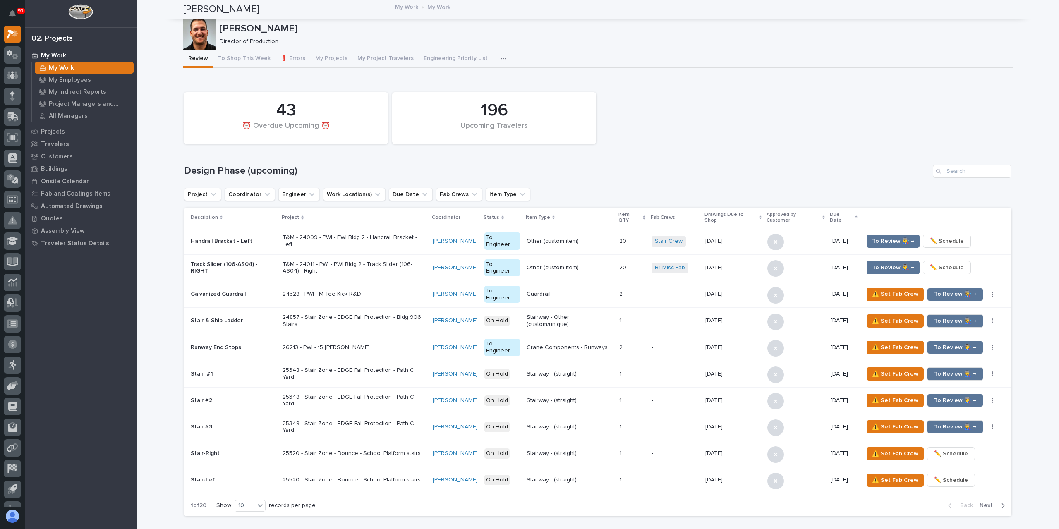
scroll to position [1945, 0]
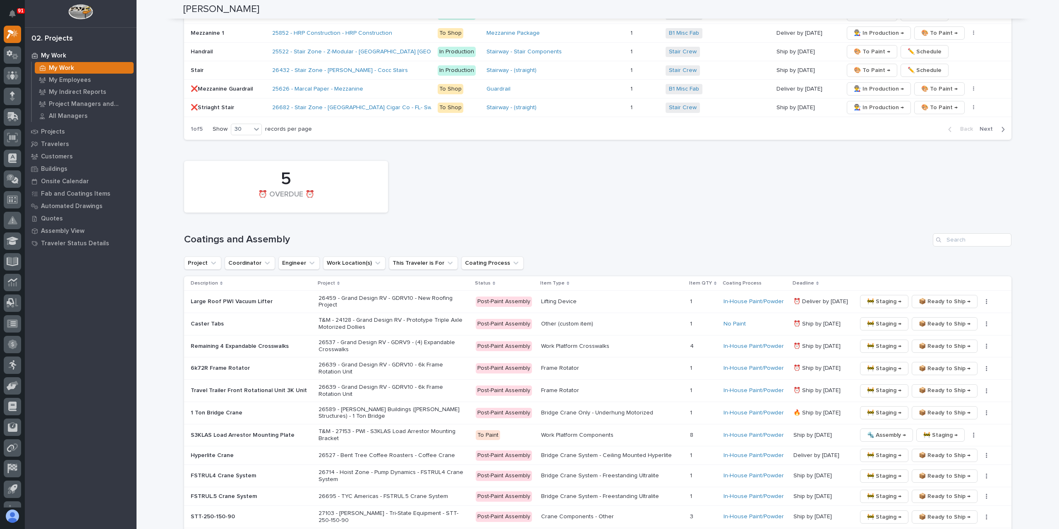
click at [256, 365] on p "6k72R Frame Rotator" at bounding box center [251, 368] width 121 height 7
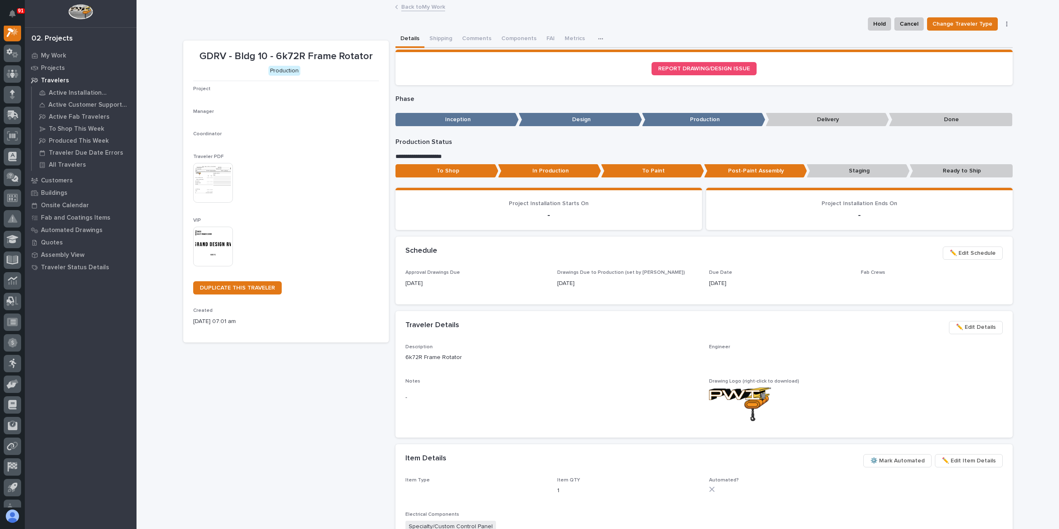
scroll to position [21, 0]
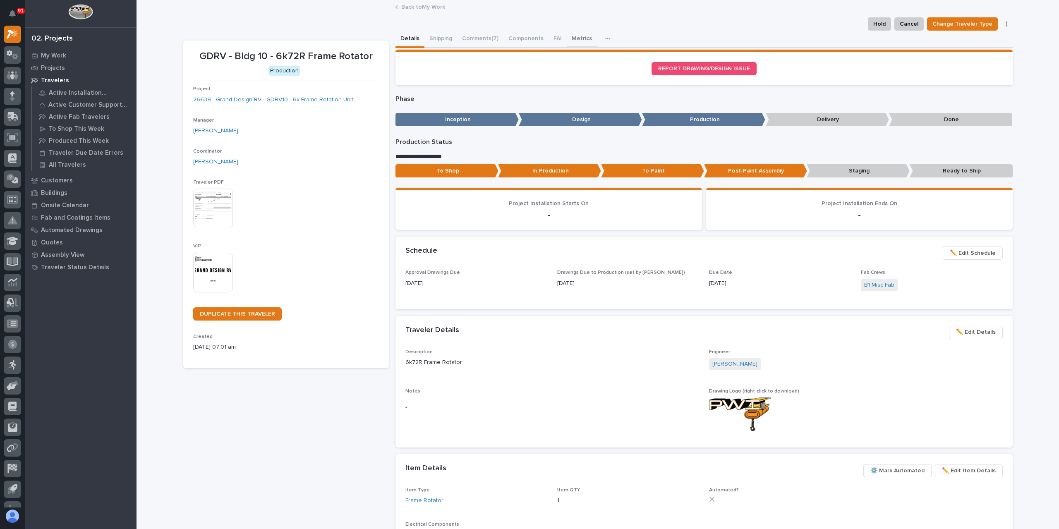
click at [577, 39] on button "Metrics" at bounding box center [582, 39] width 30 height 17
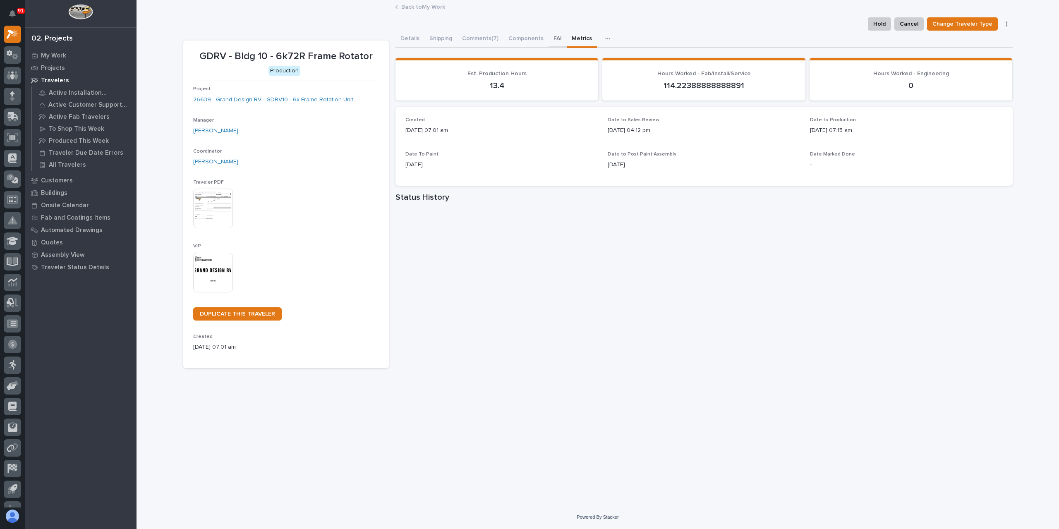
click at [557, 35] on button "FAI" at bounding box center [558, 39] width 18 height 17
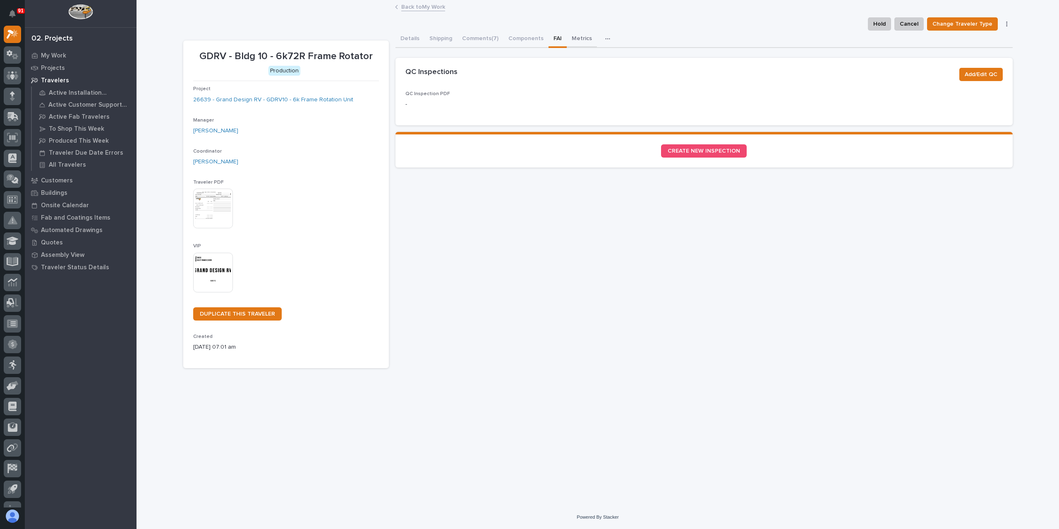
click at [568, 37] on button "Metrics" at bounding box center [582, 39] width 30 height 17
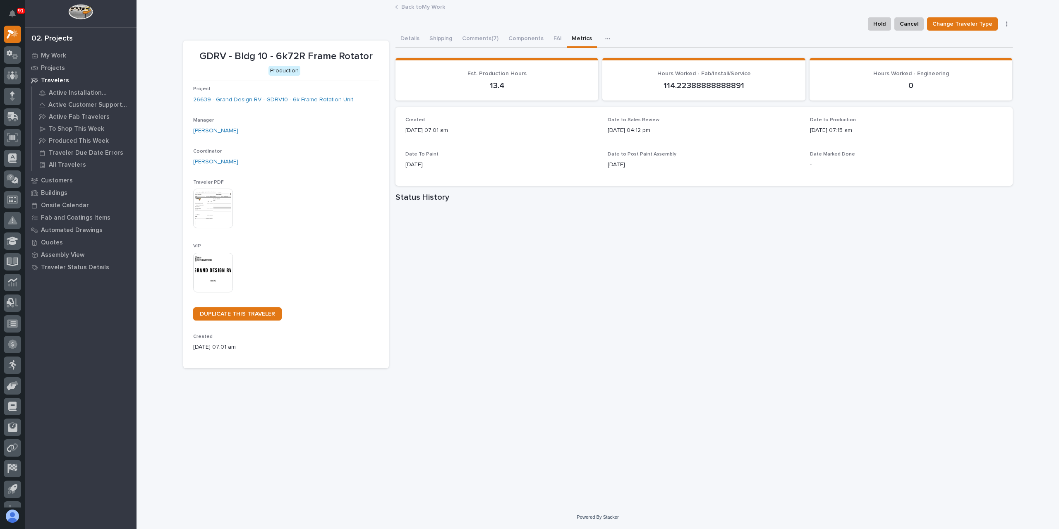
click at [603, 42] on button "button" at bounding box center [610, 39] width 18 height 17
click at [570, 82] on button "Schedule" at bounding box center [582, 75] width 55 height 14
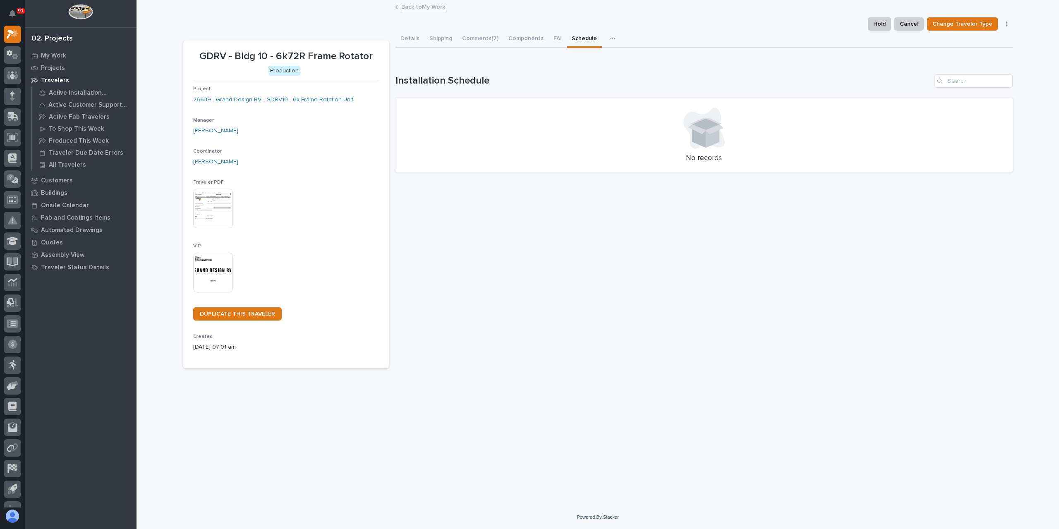
click at [605, 37] on button "button" at bounding box center [614, 39] width 18 height 17
click at [595, 57] on button "Metrics" at bounding box center [588, 61] width 55 height 14
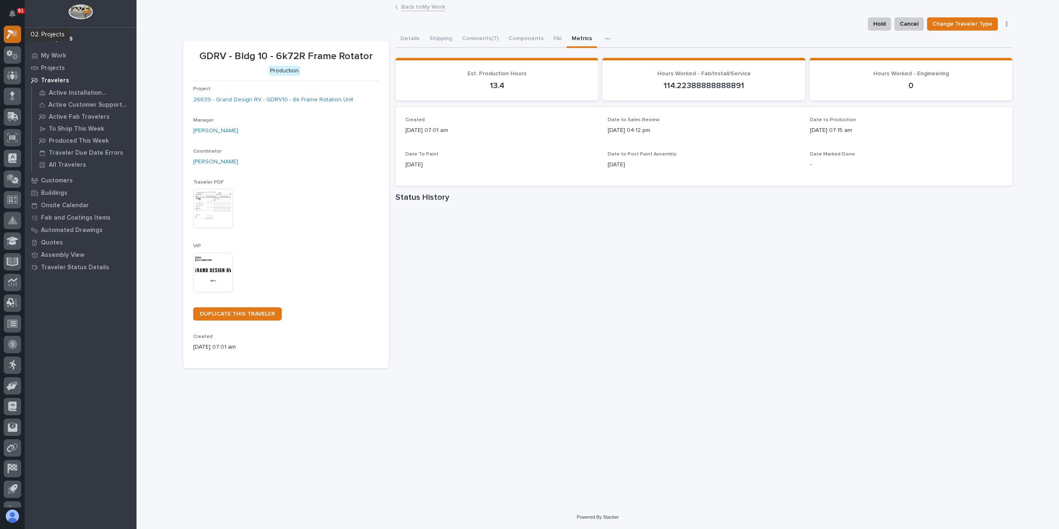
click at [12, 32] on icon at bounding box center [10, 34] width 7 height 9
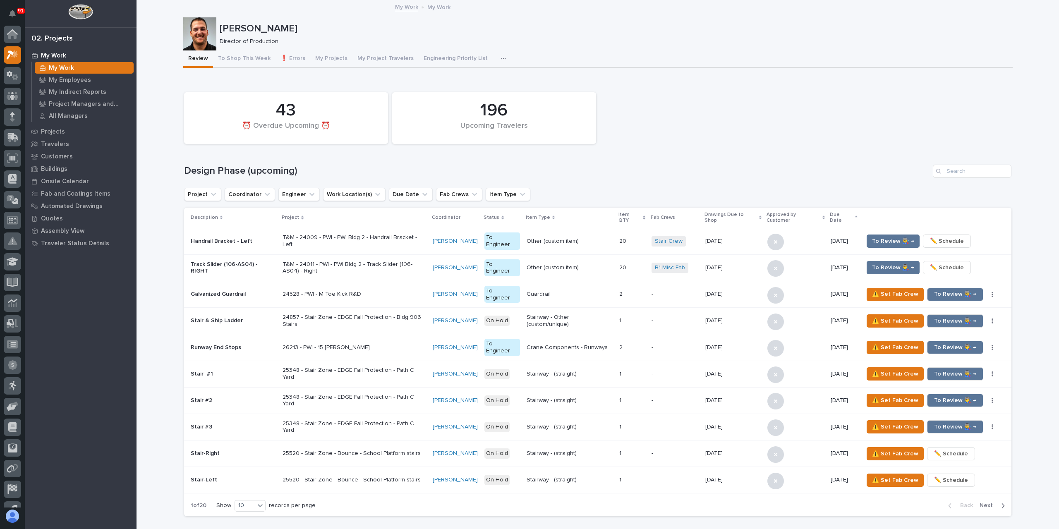
scroll to position [21, 0]
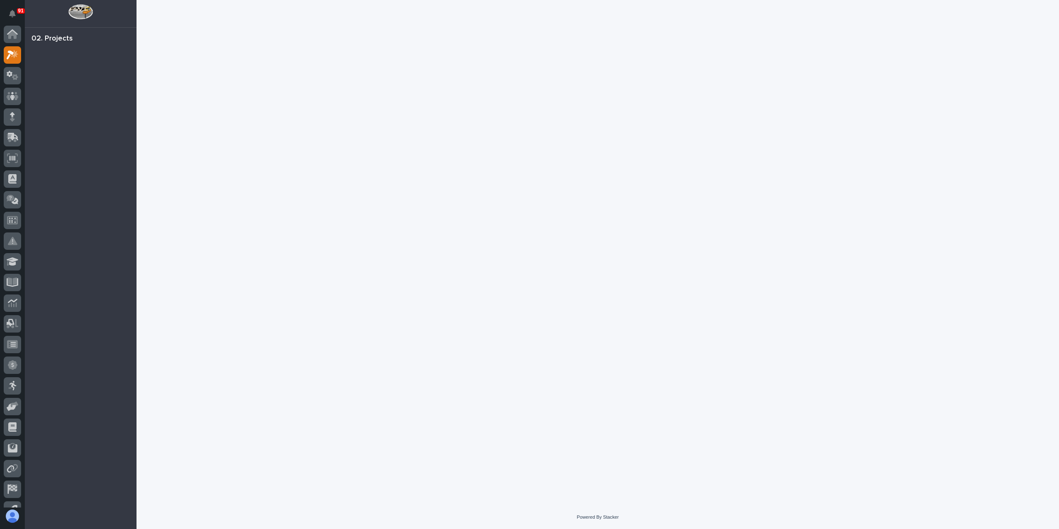
scroll to position [21, 0]
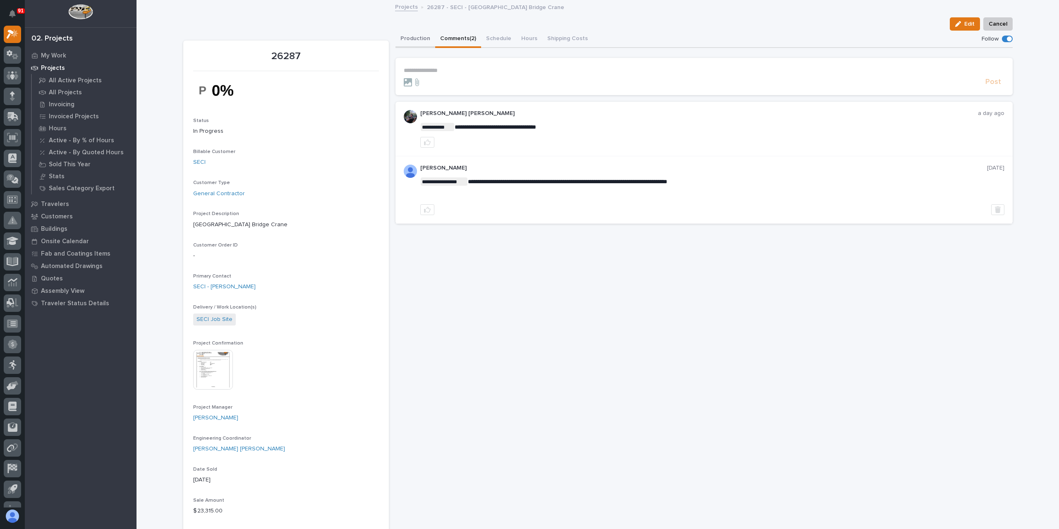
click at [403, 45] on button "Production" at bounding box center [416, 39] width 40 height 17
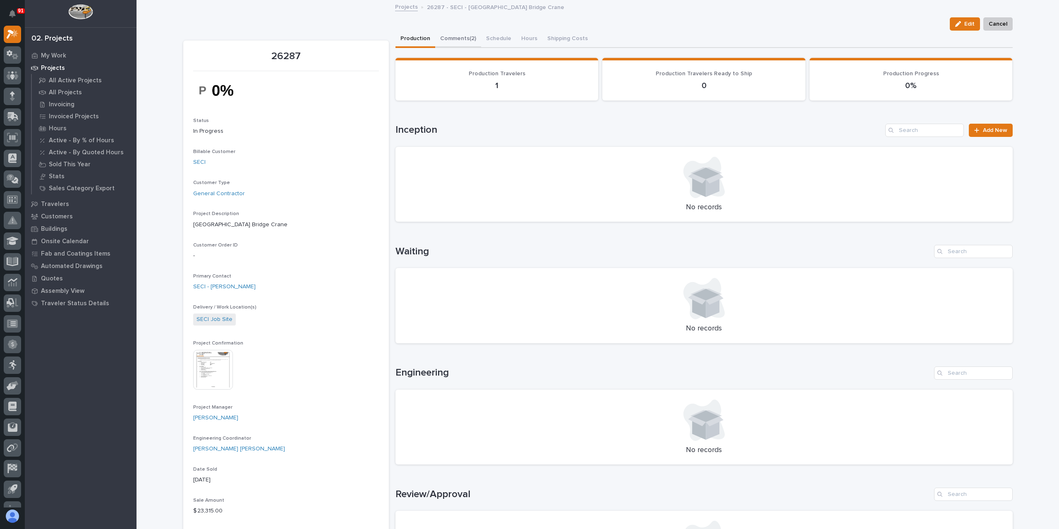
click at [459, 42] on button "Comments (2)" at bounding box center [458, 39] width 46 height 17
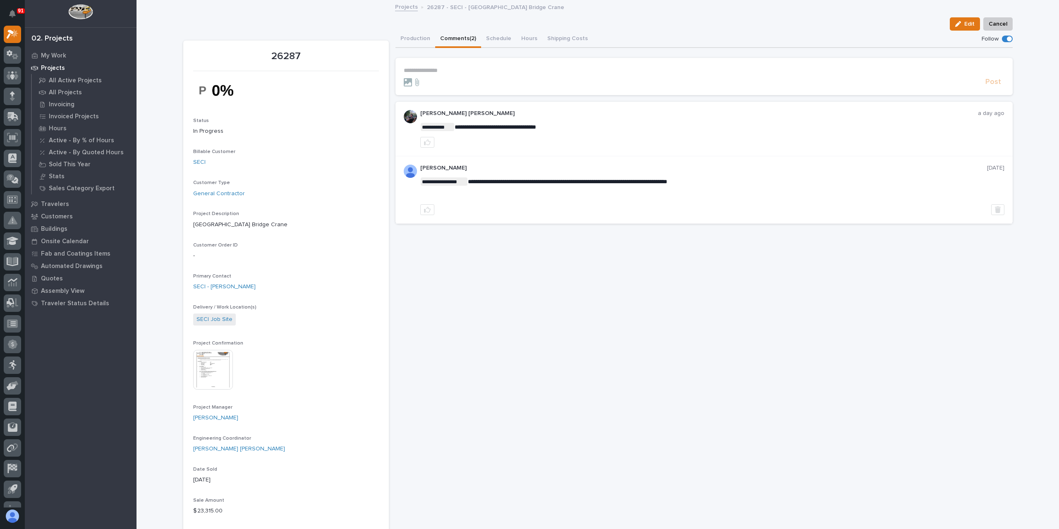
click at [444, 70] on p "**********" at bounding box center [704, 70] width 601 height 7
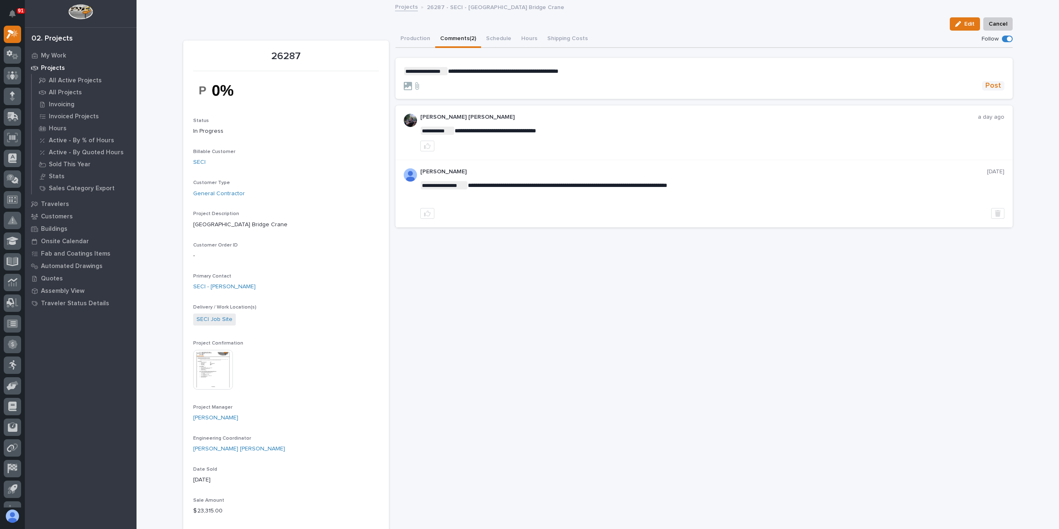
click at [986, 83] on span "Post" at bounding box center [994, 86] width 16 height 10
